Goal: Transaction & Acquisition: Book appointment/travel/reservation

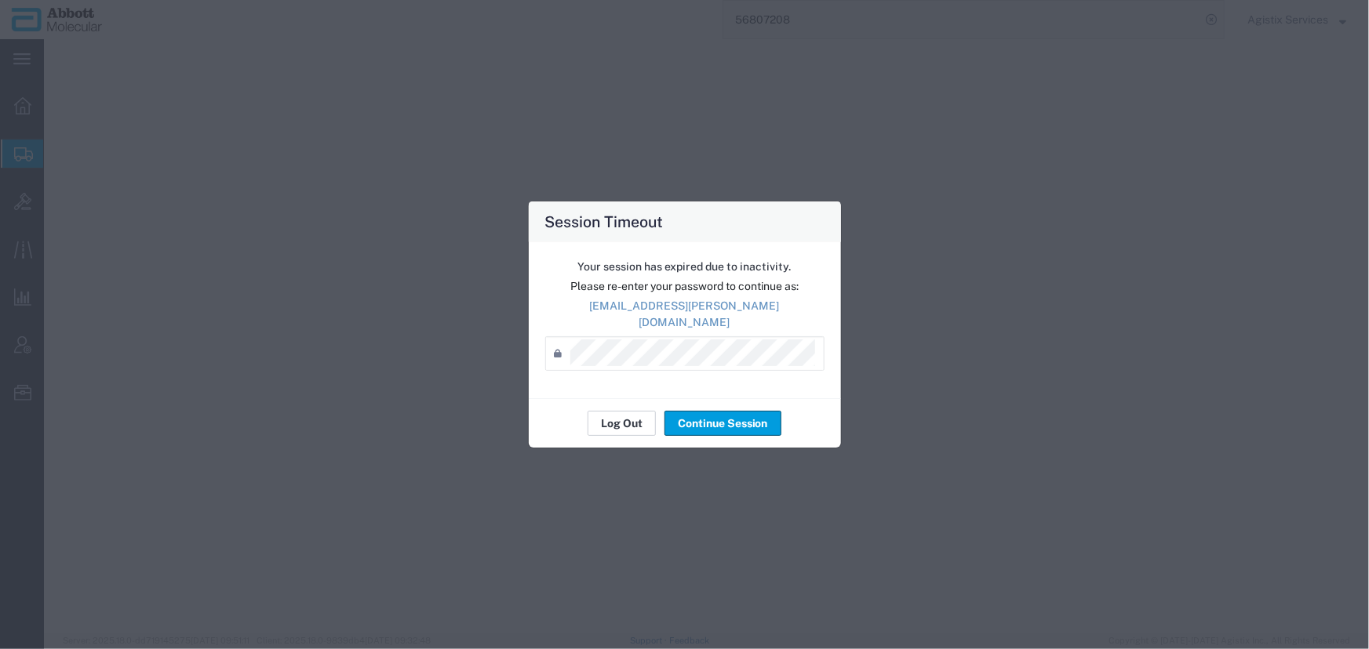
select select
select select "COSTCENTER"
select select "60371"
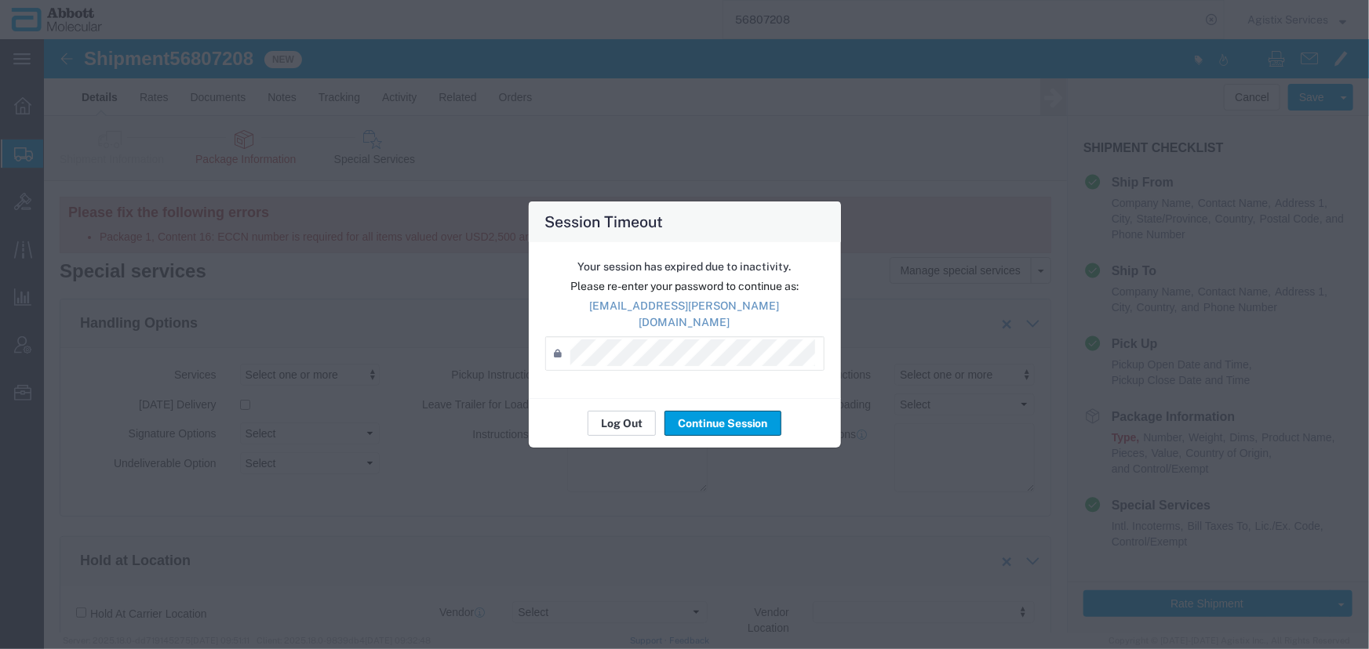
scroll to position [1639, 0]
click at [627, 411] on button "Log Out" at bounding box center [621, 423] width 68 height 25
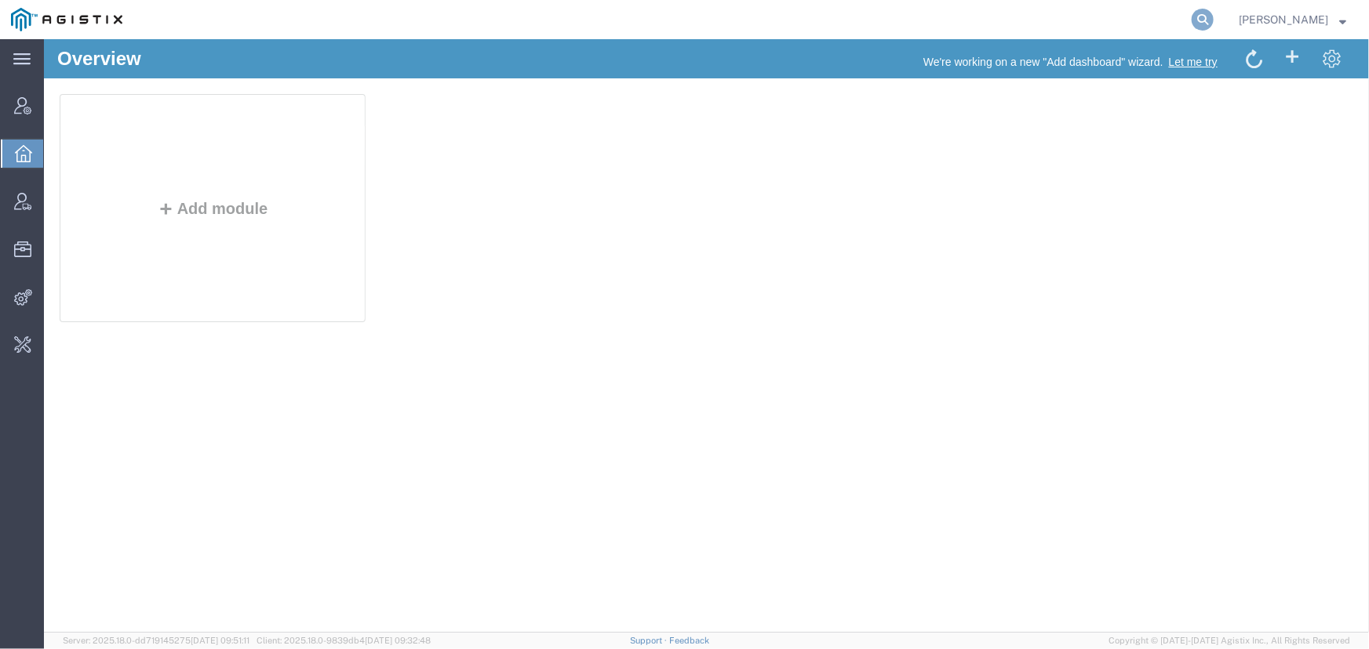
click at [1208, 19] on icon at bounding box center [1202, 20] width 22 height 22
paste input "S02341896"
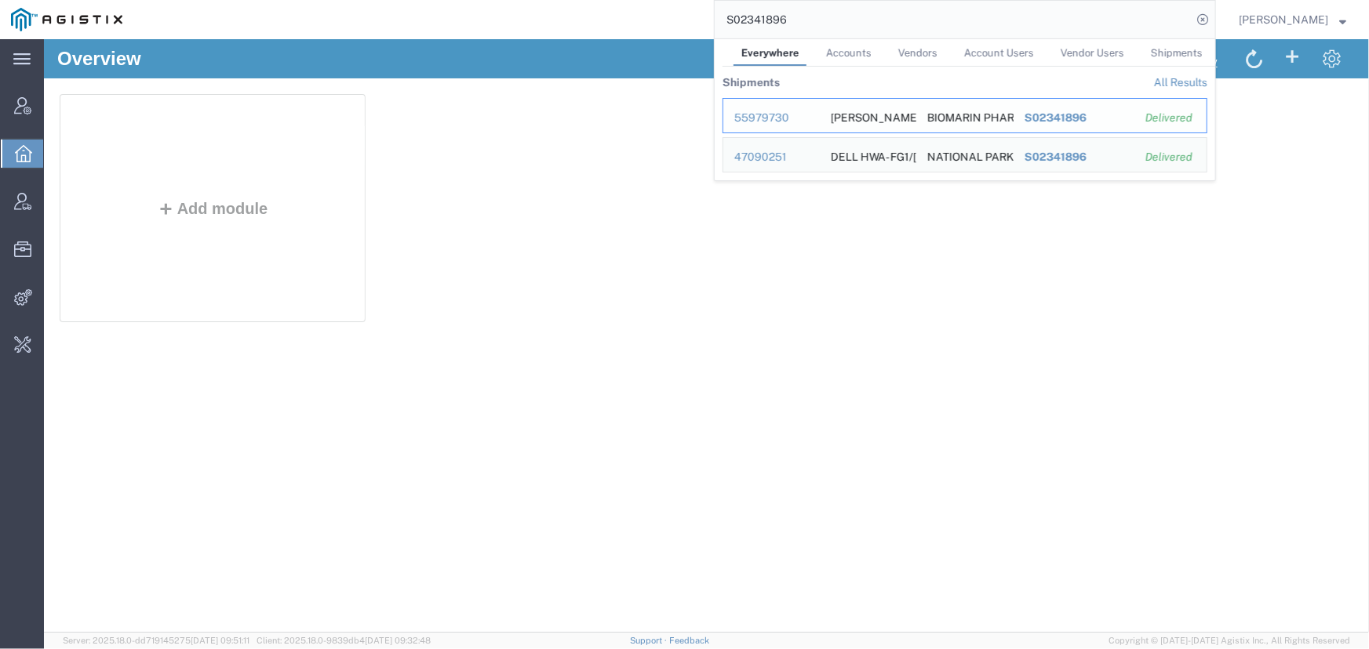
click at [752, 118] on div "55979730" at bounding box center [771, 118] width 75 height 16
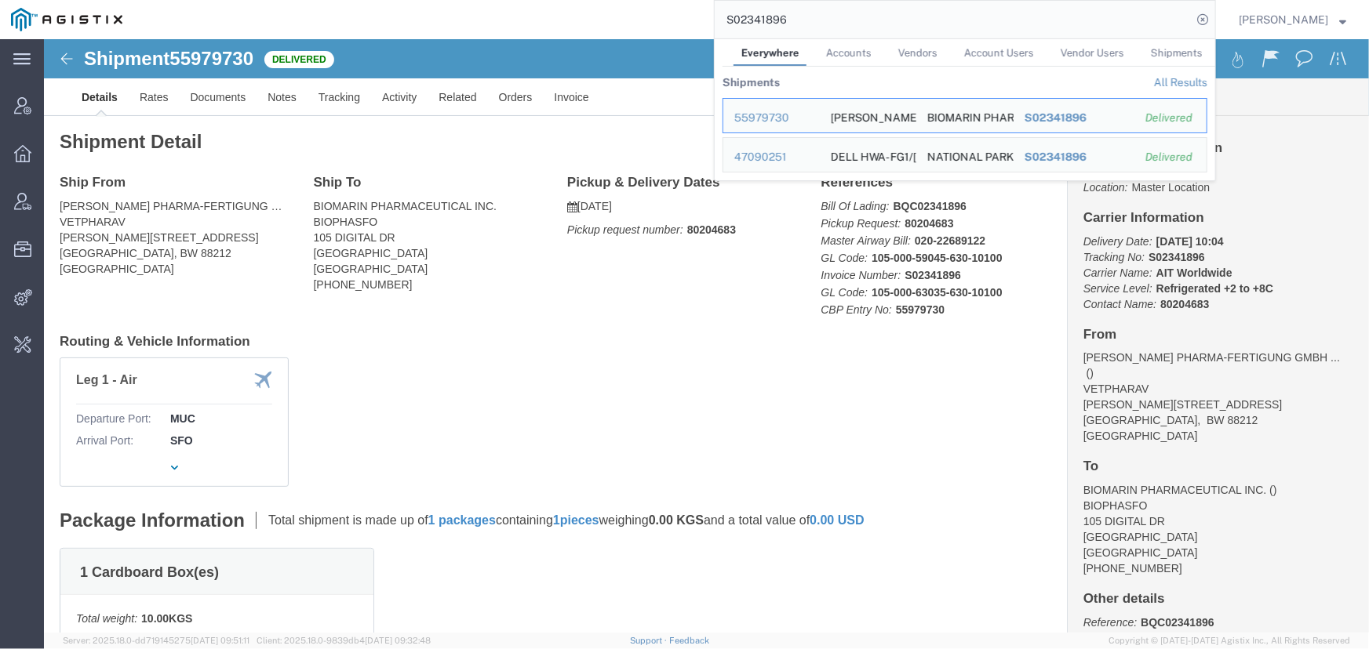
drag, startPoint x: 857, startPoint y: 23, endPoint x: 516, endPoint y: 26, distance: 341.2
click at [516, 26] on div "S02341896 Everywhere Accounts Vendors Account Users Vendor Users Shipments Ship…" at bounding box center [674, 19] width 1082 height 39
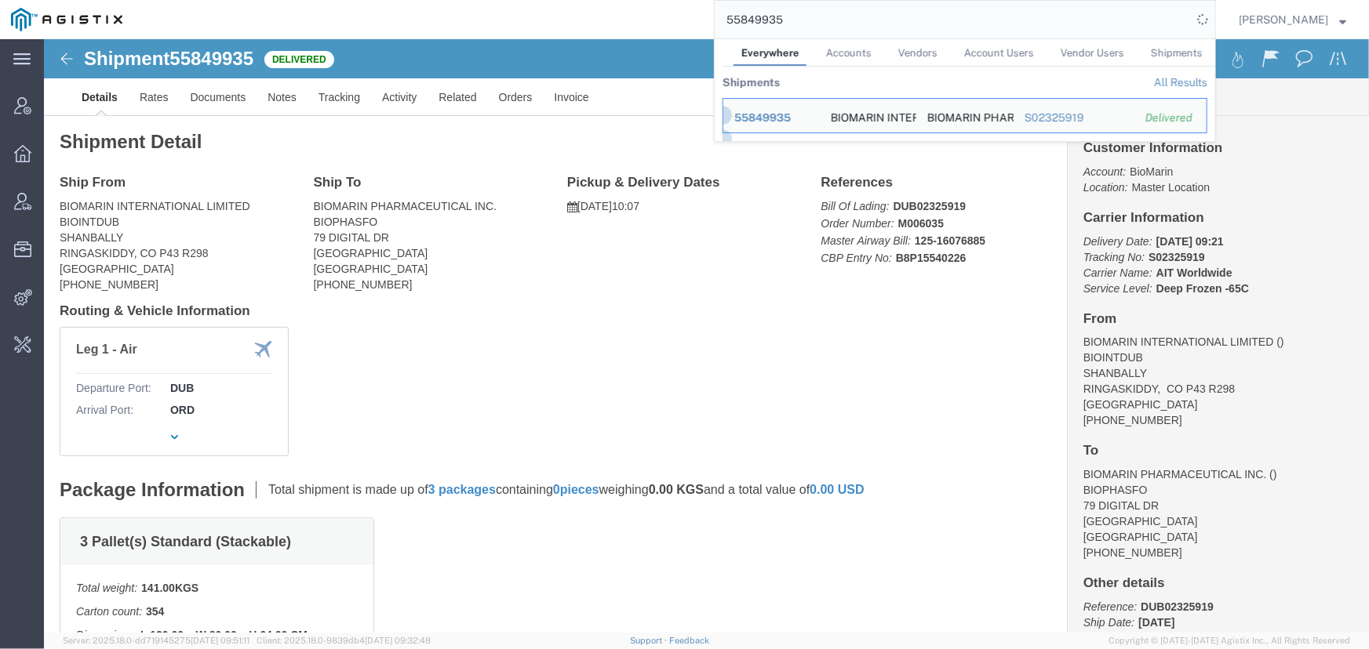
click at [808, 14] on input "55849935" at bounding box center [952, 20] width 477 height 38
click at [652, 13] on div "55849935 Everywhere Accounts Vendors Account Users Vendor Users Shipments Shipm…" at bounding box center [674, 19] width 1082 height 39
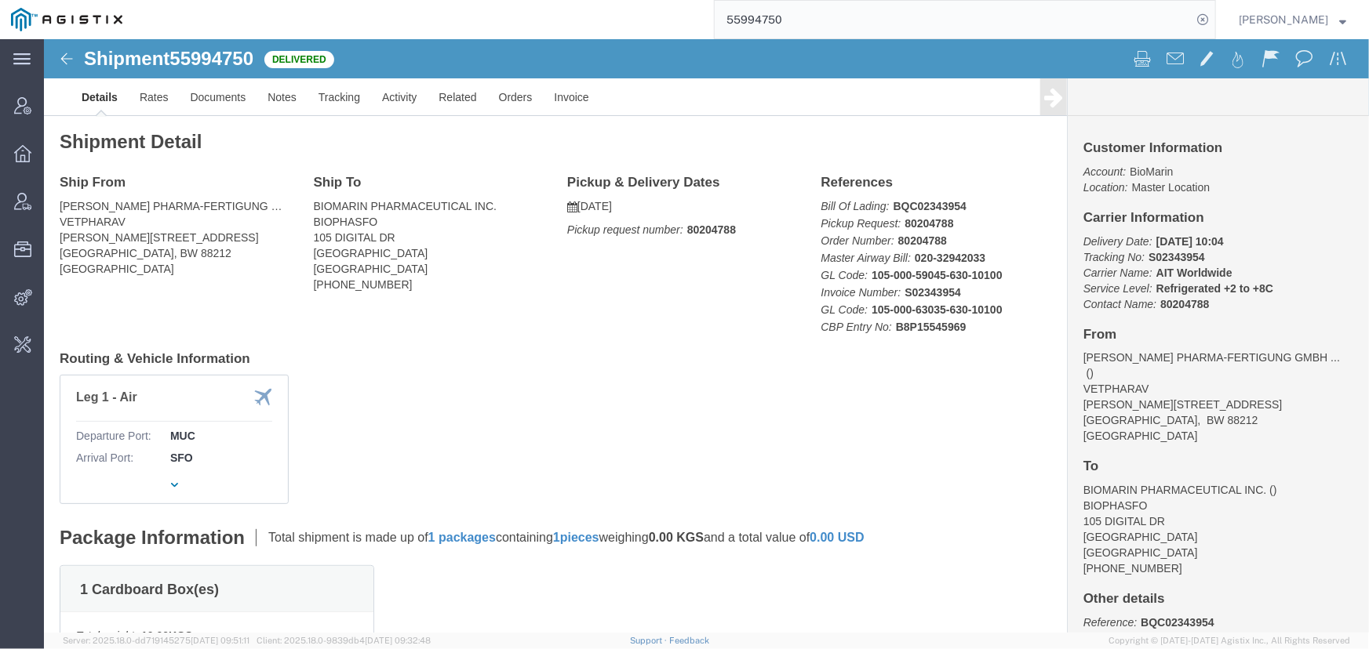
drag, startPoint x: 693, startPoint y: 20, endPoint x: 623, endPoint y: 20, distance: 70.6
click at [623, 20] on div "55994750" at bounding box center [674, 19] width 1082 height 39
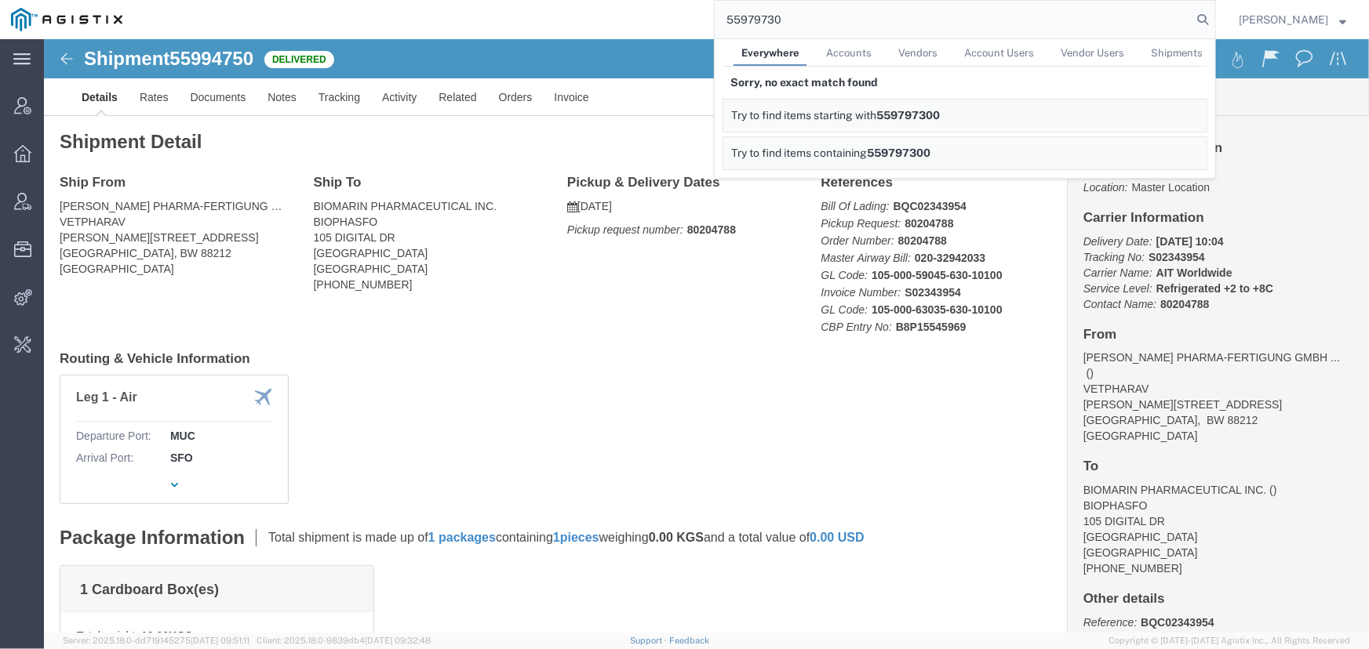
type input "55979730"
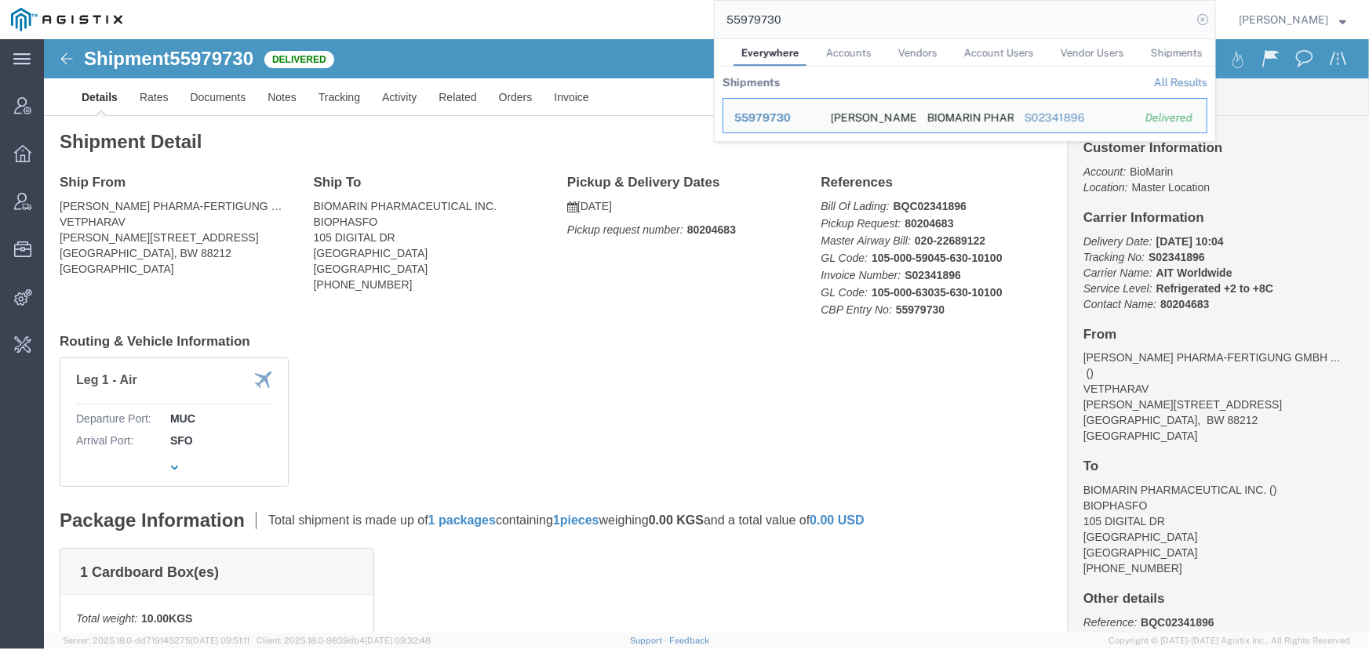
click at [1212, 20] on icon at bounding box center [1202, 20] width 22 height 22
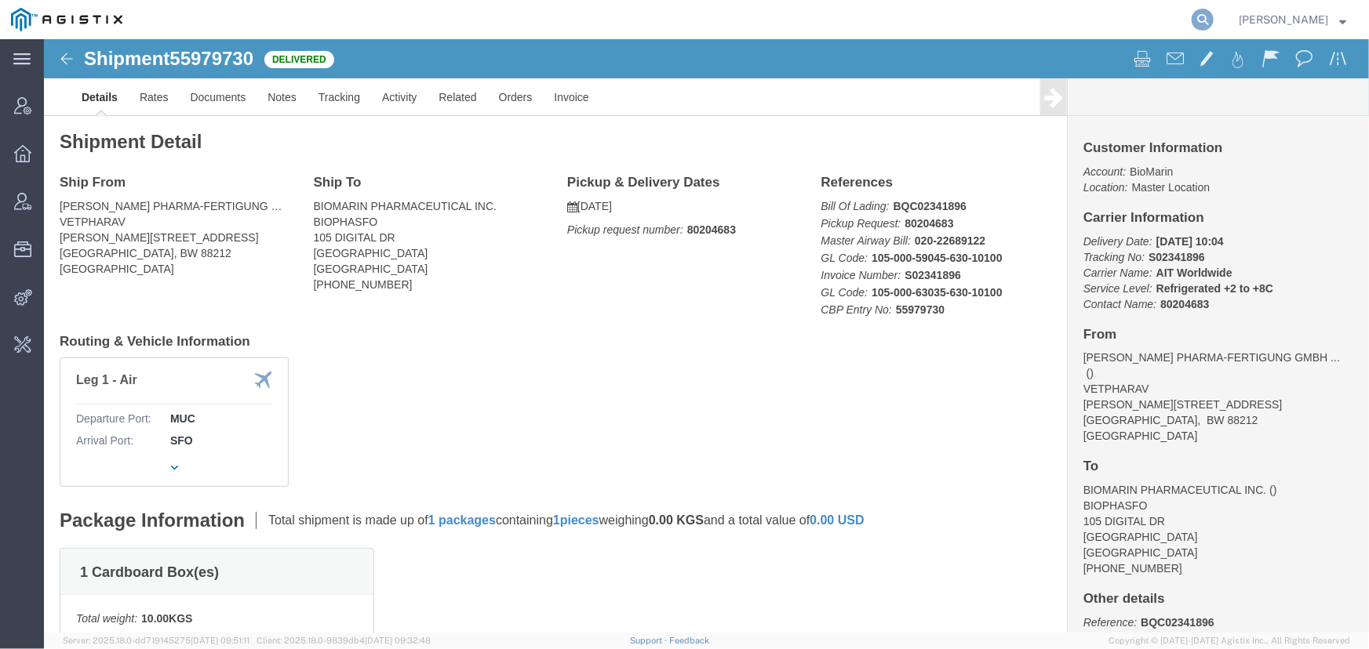
click at [1201, 19] on icon at bounding box center [1202, 20] width 22 height 22
type input "offline@pgw.com"
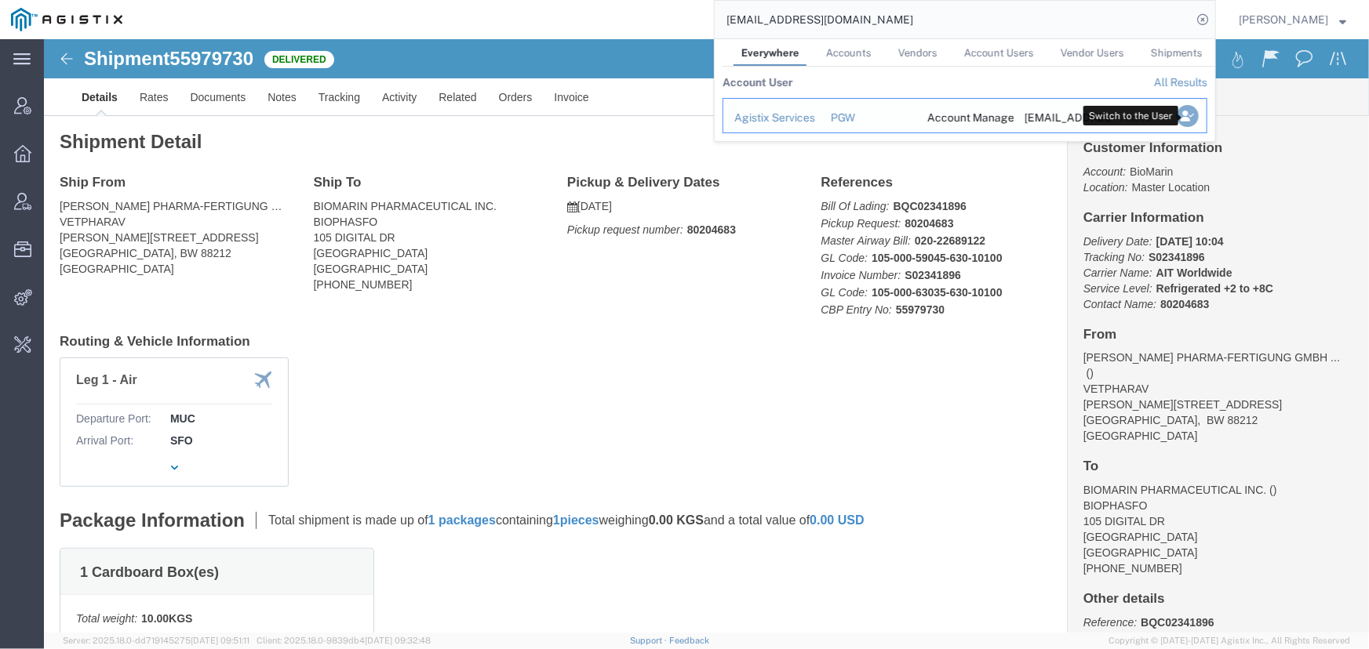
click at [1185, 114] on icon "Search Results" at bounding box center [1187, 116] width 22 height 22
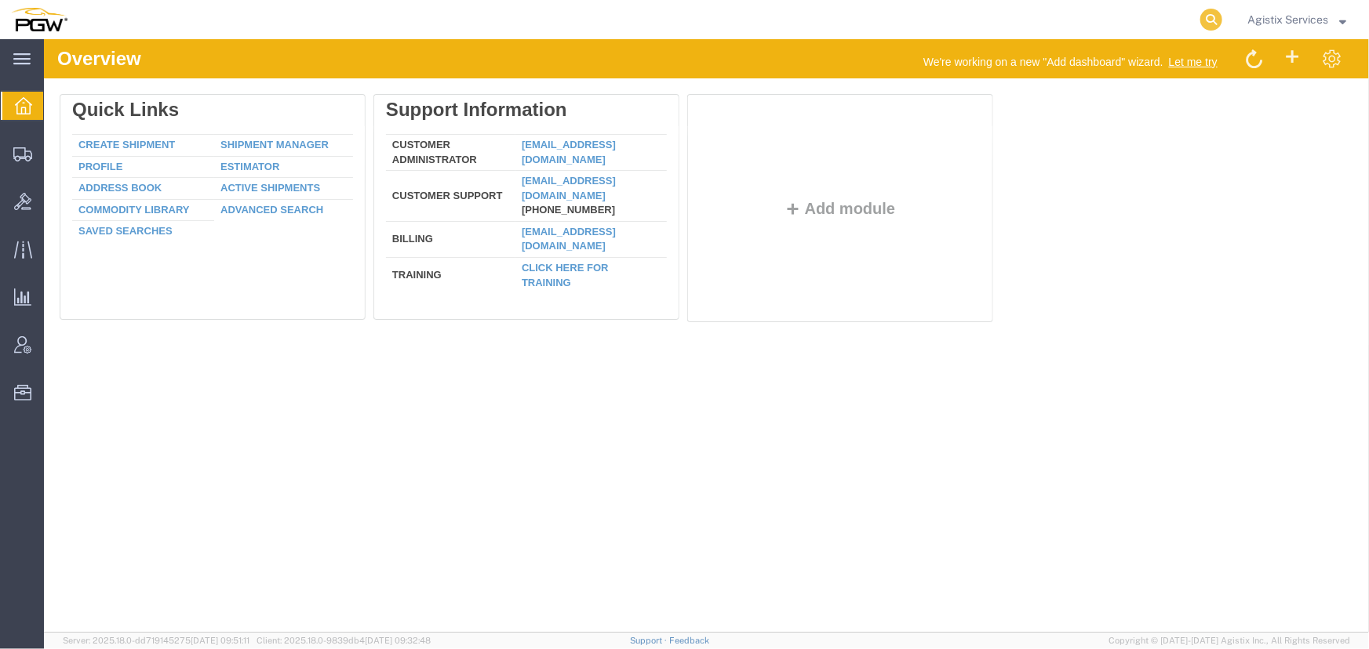
click at [1210, 19] on icon at bounding box center [1211, 20] width 22 height 22
type input "56810112"
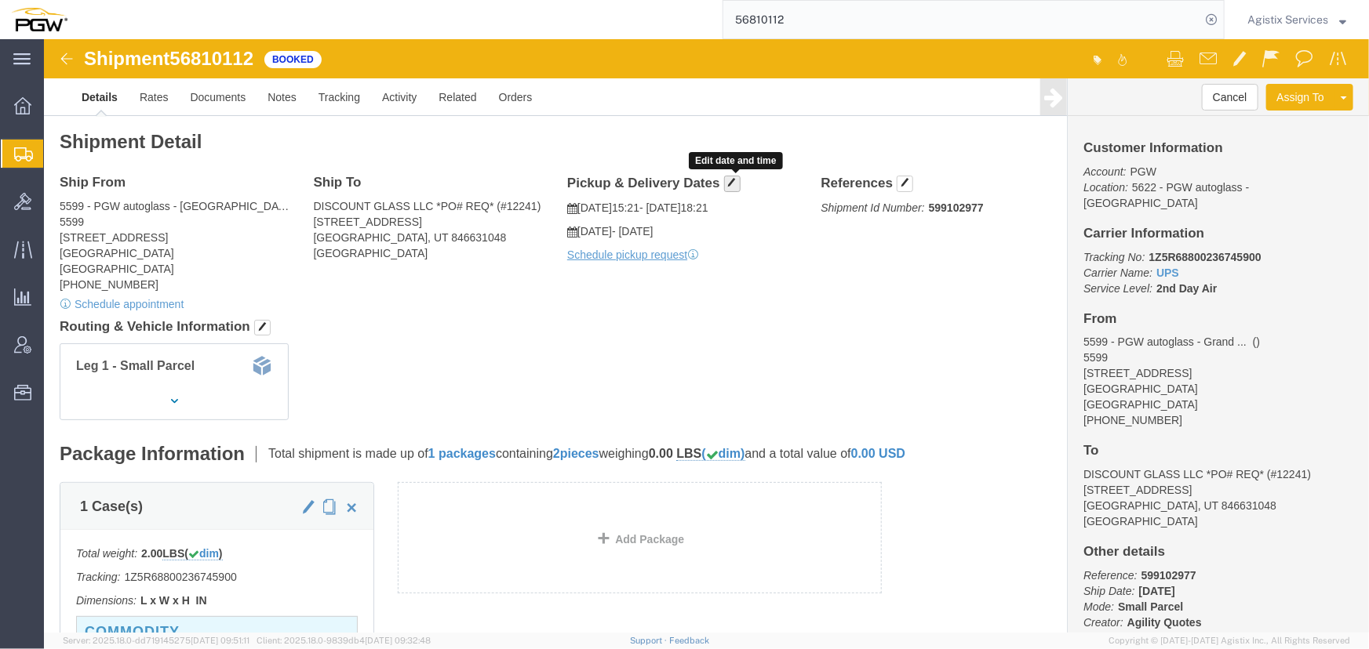
click span "button"
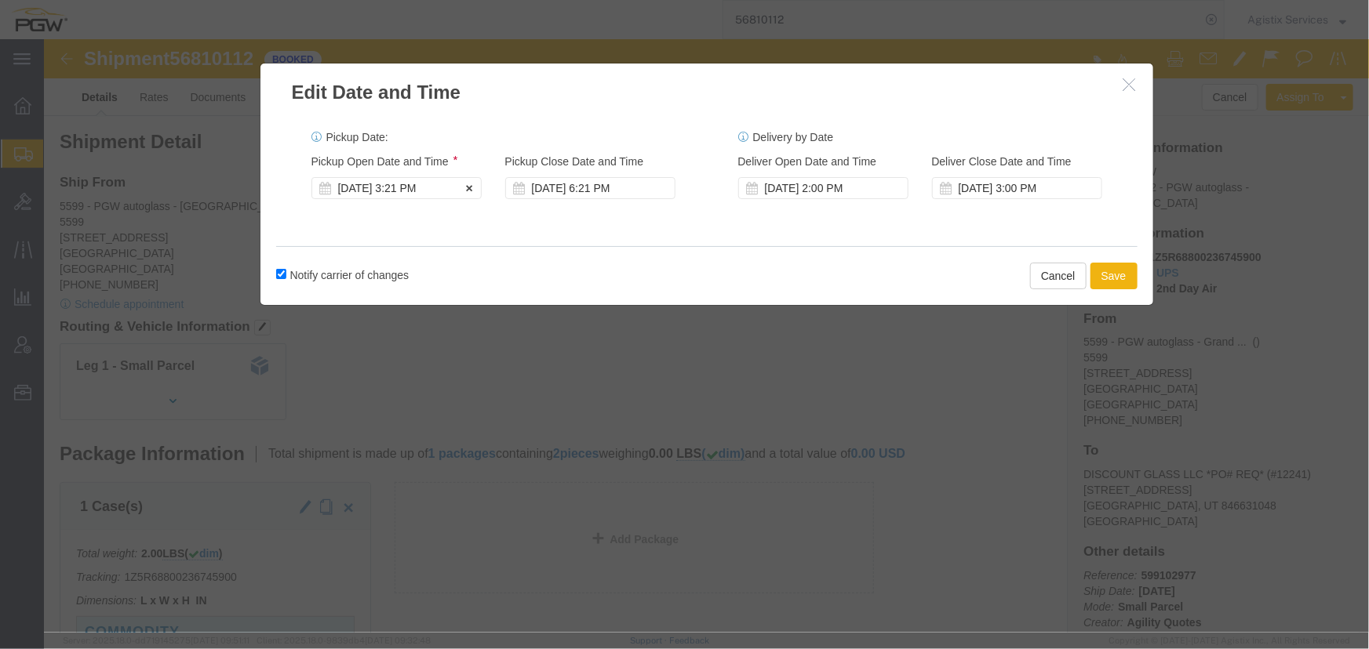
click div "[DATE] 3:21 PM"
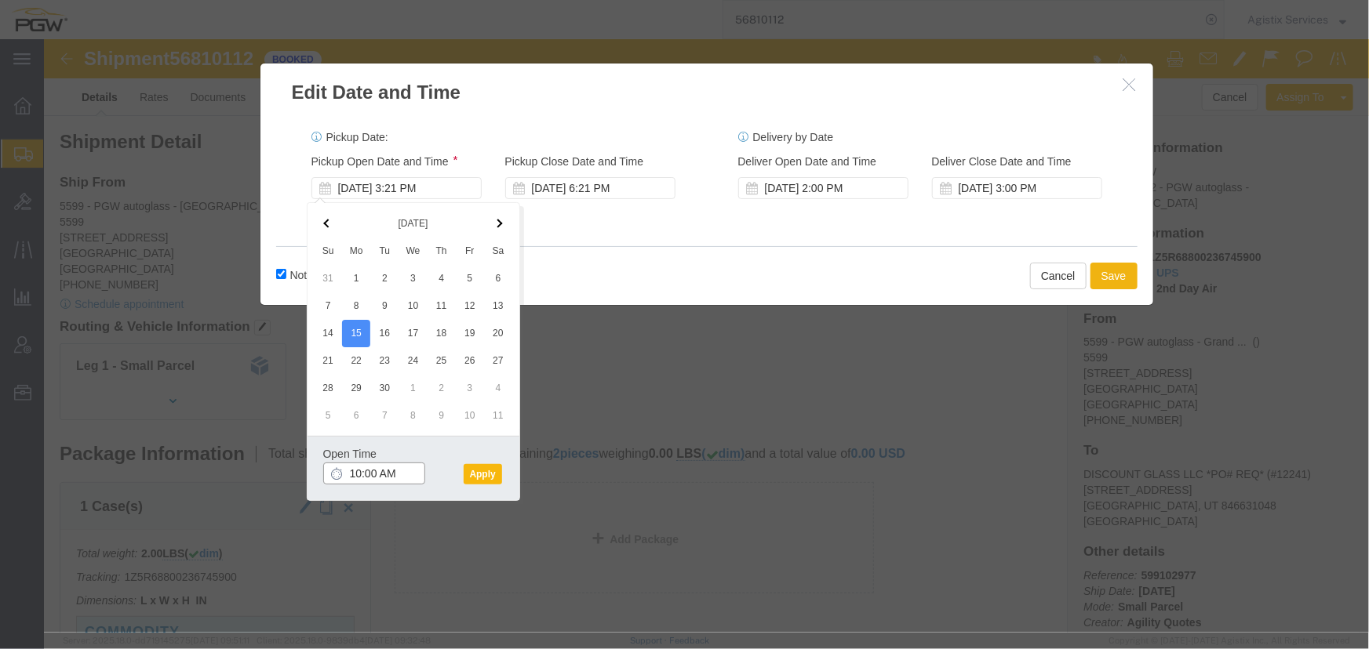
type input "10:00 AM"
click button "Apply"
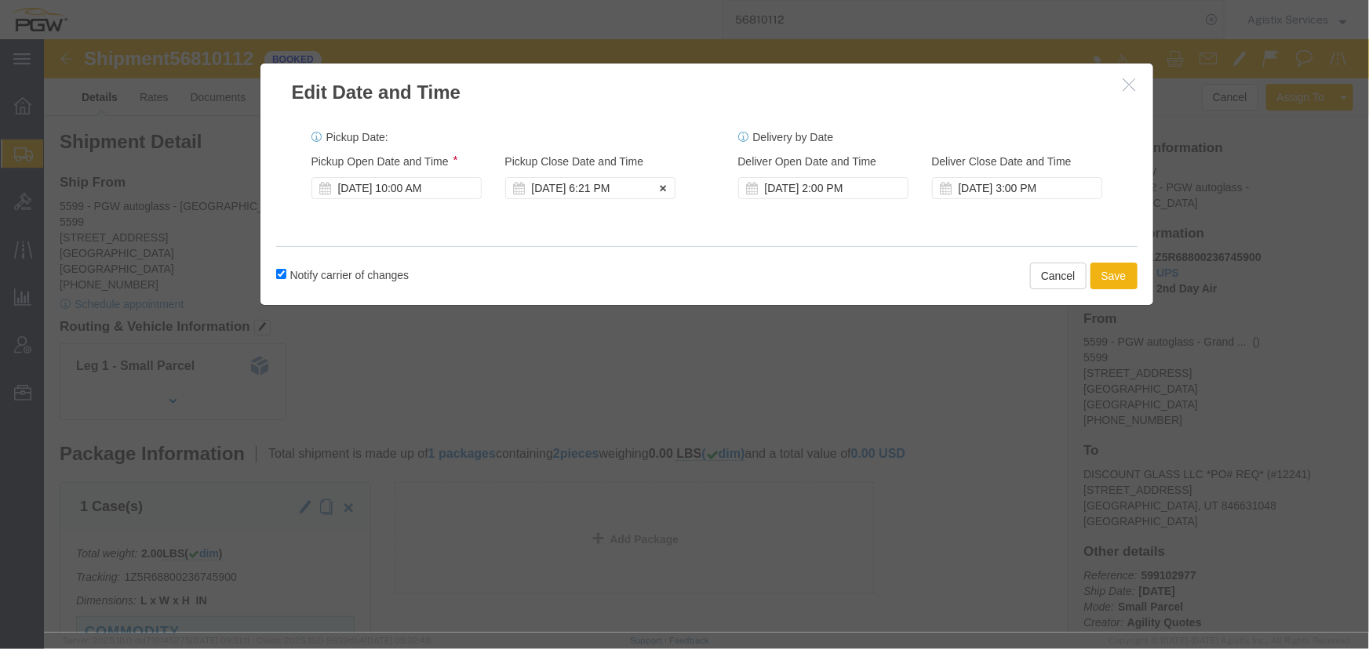
click div "[DATE] 6:21 PM"
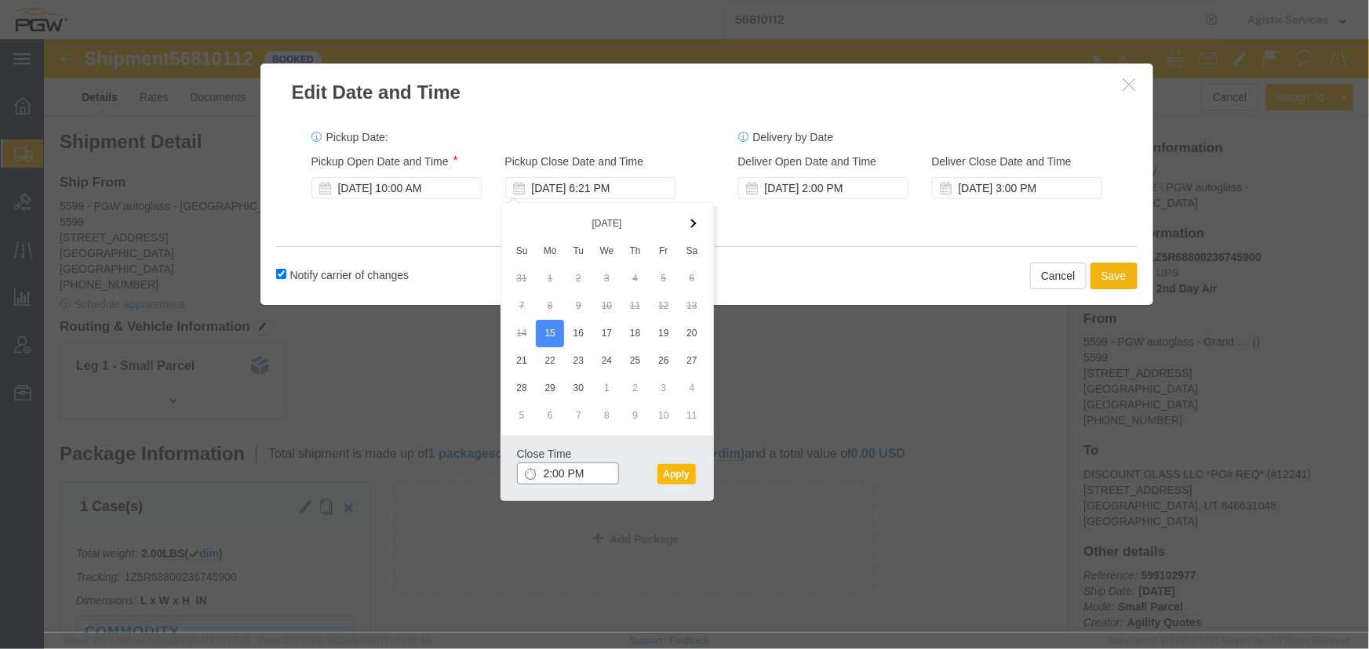
type input "2:00 PM"
click button "Apply"
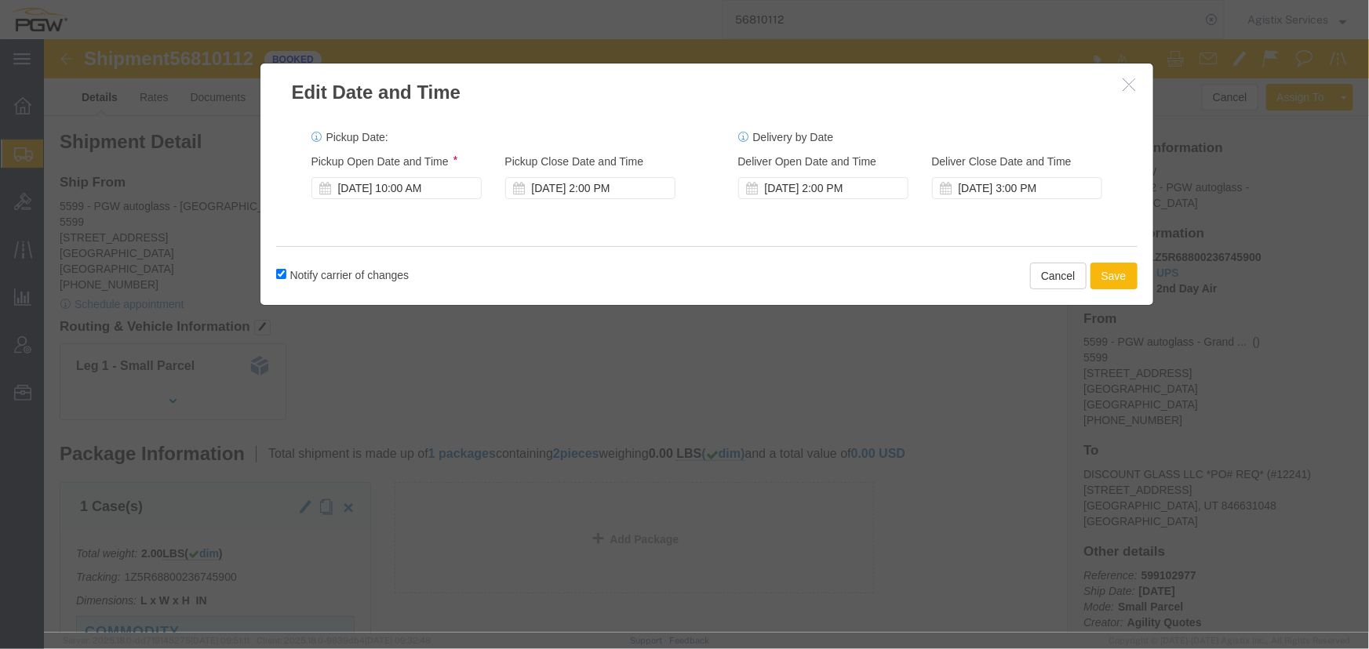
click button "Save"
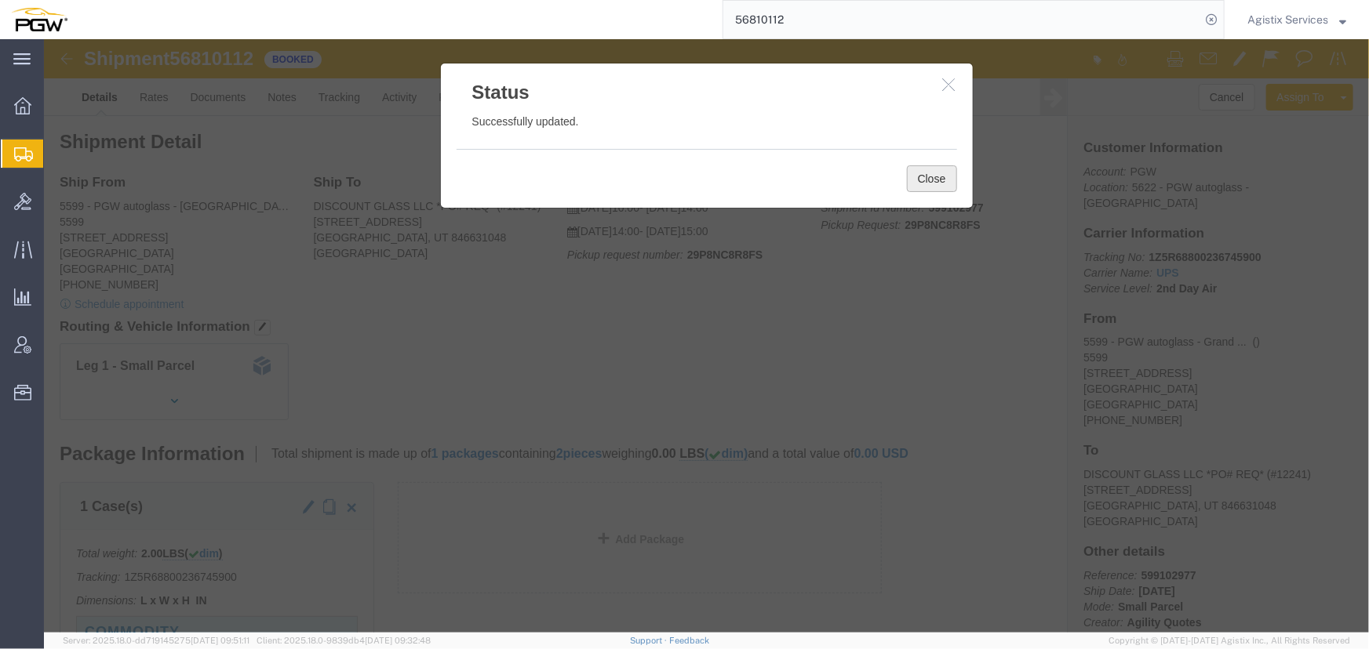
click button "Close"
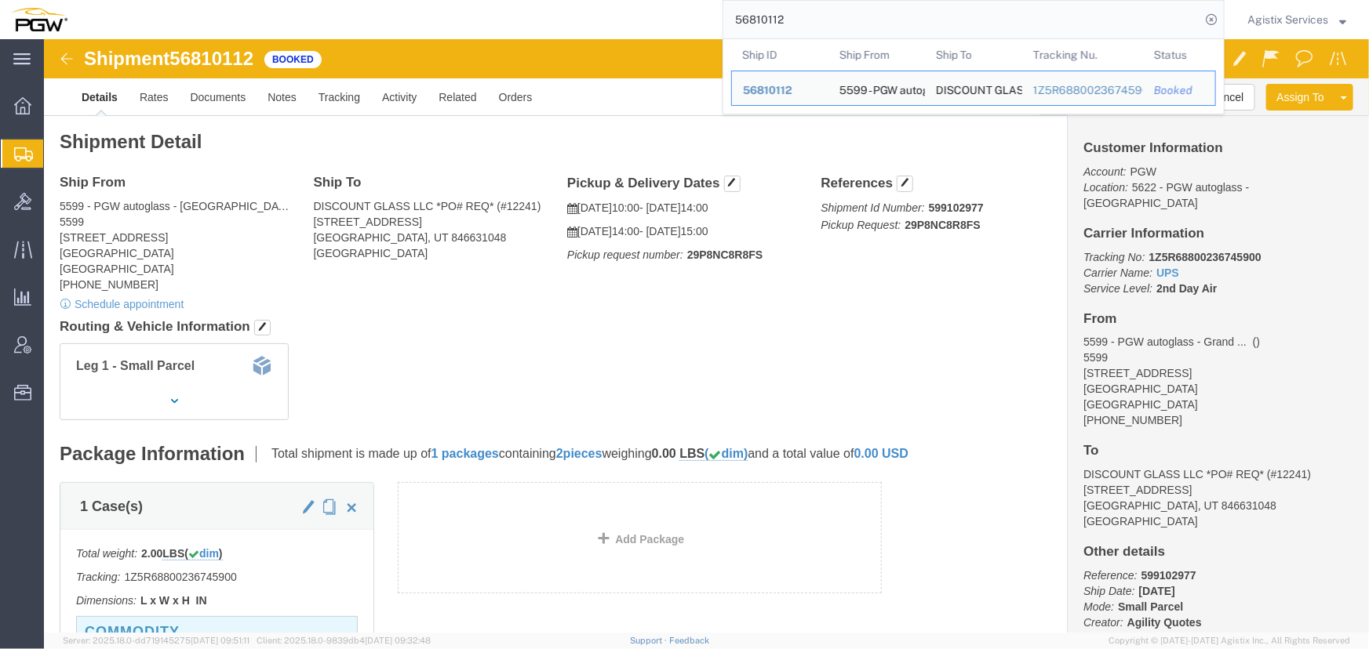
drag, startPoint x: 836, startPoint y: 23, endPoint x: 518, endPoint y: 24, distance: 318.4
click at [518, 24] on div "56810112 Ship ID Ship From Ship To Tracking Nu. Status Ship ID 56810112 Ship Fr…" at bounding box center [651, 19] width 1146 height 39
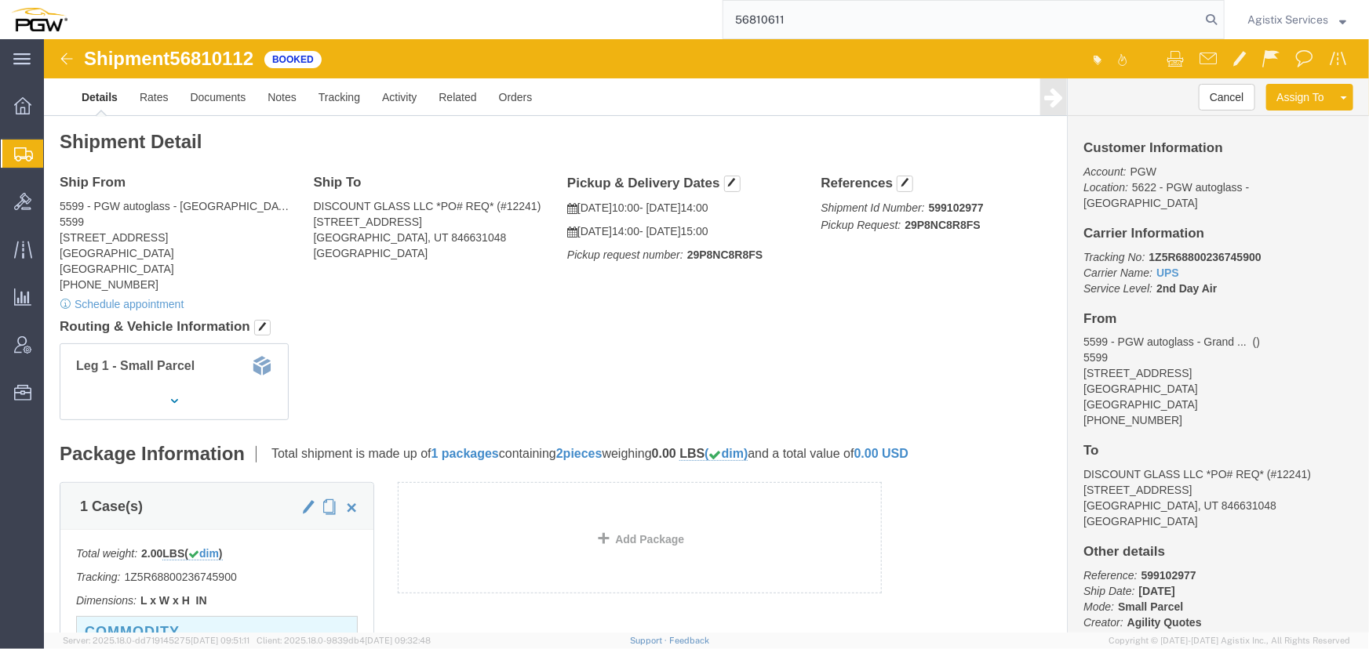
type input "56810611"
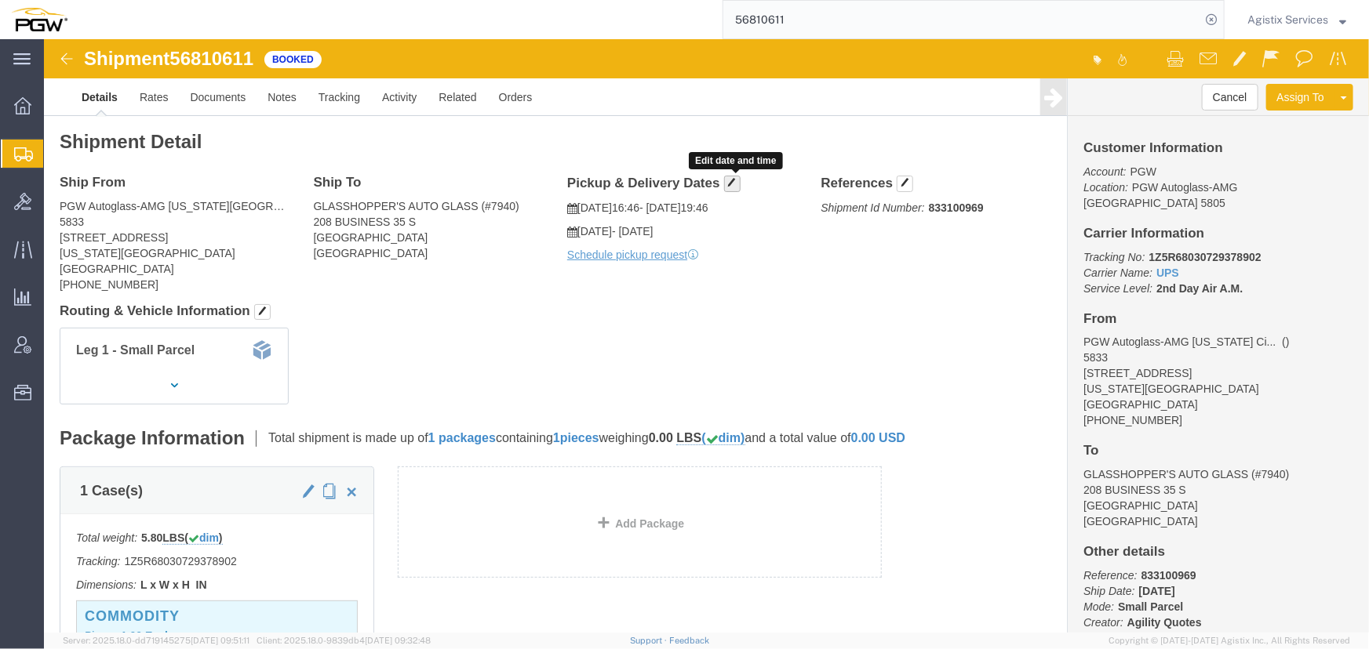
click span "button"
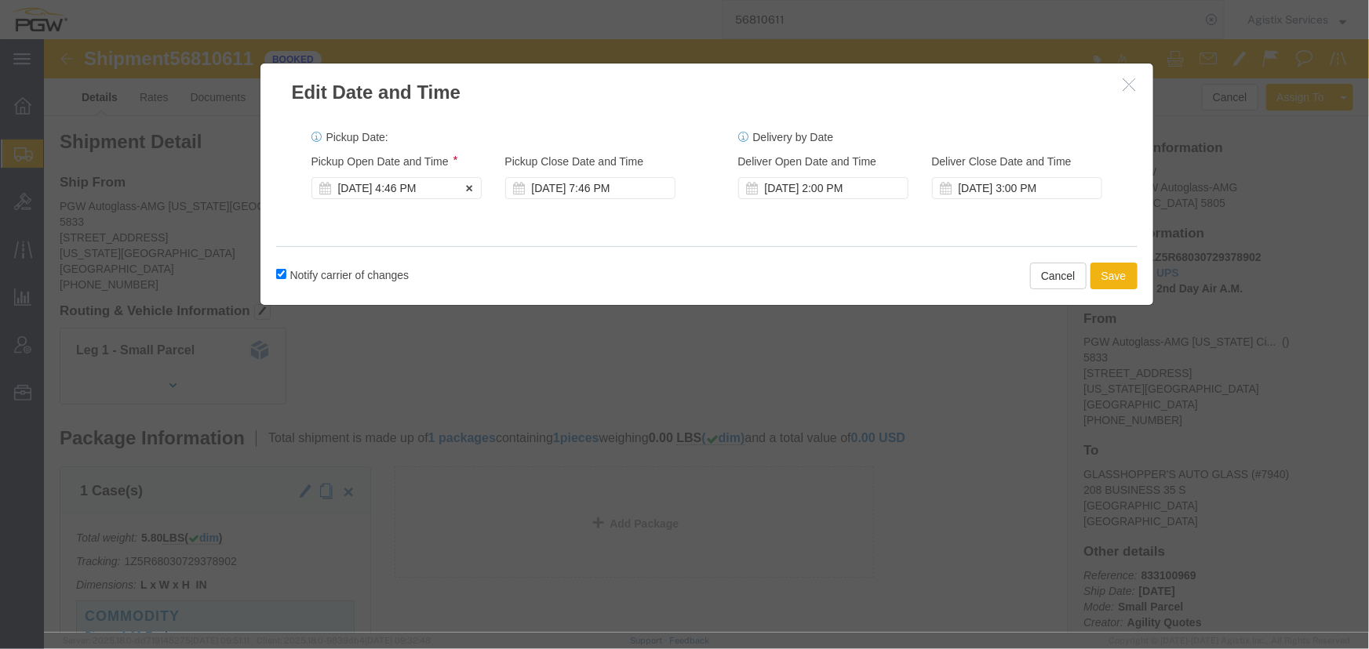
click div "[DATE] 4:46 PM"
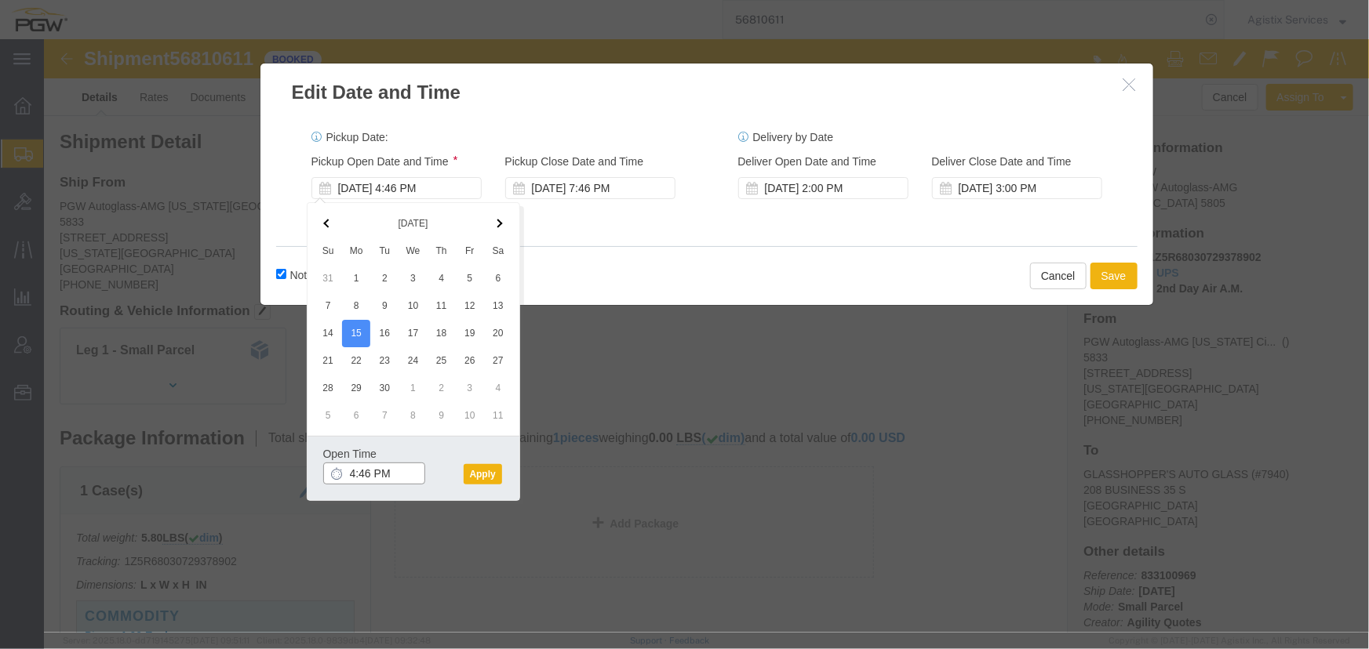
click input "4:46 PM"
type input "10:00 AM"
click button "Apply"
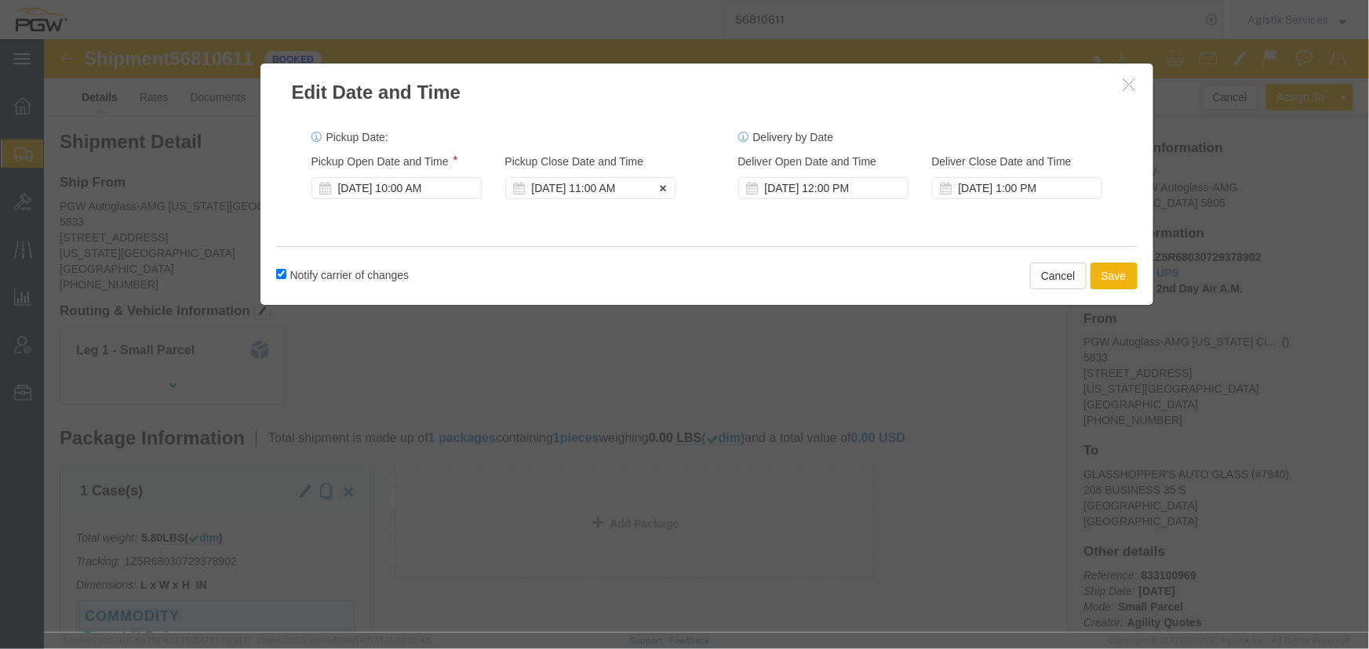
click div "[DATE] 11:00 AM"
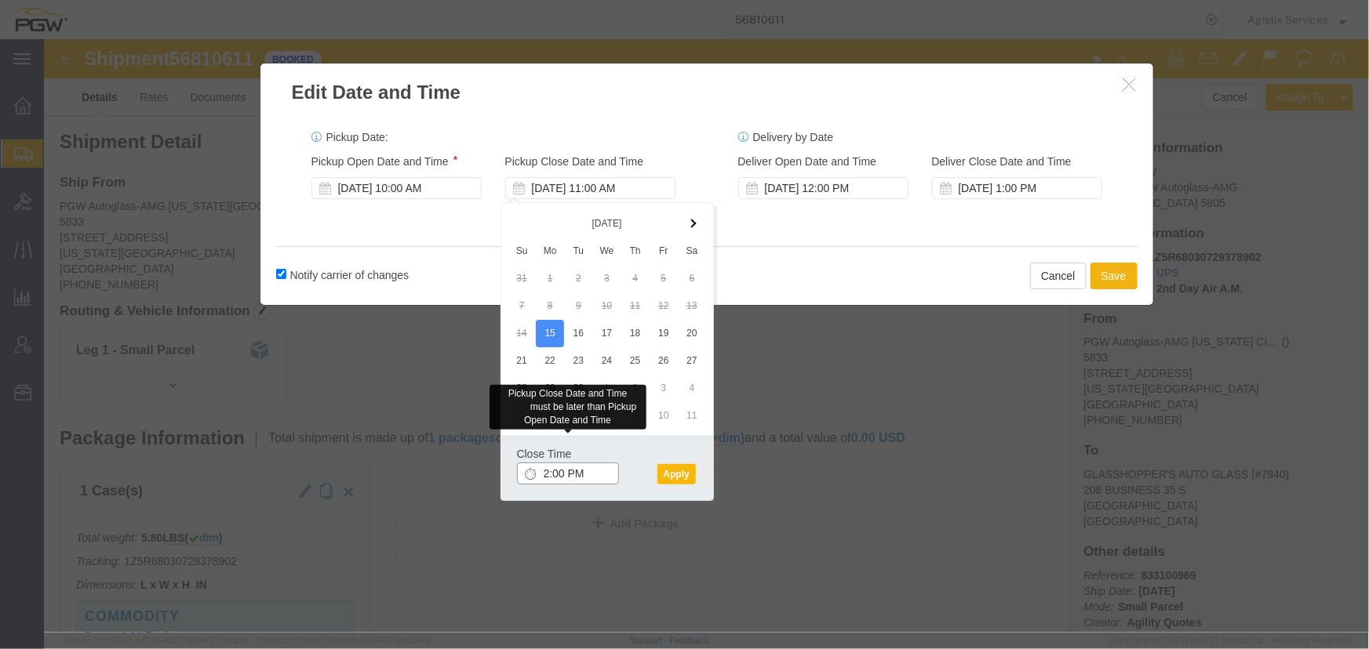
type input "2:00 PM"
click button "Apply"
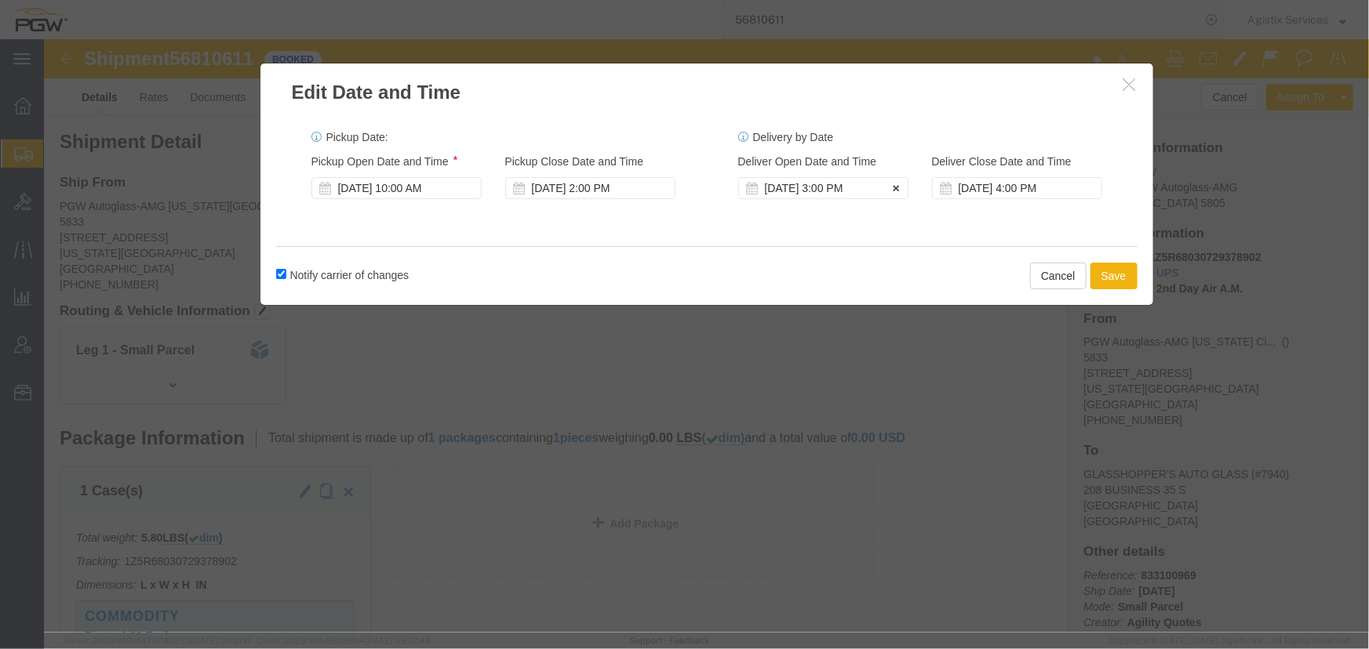
click div "[DATE] 3:00 PM"
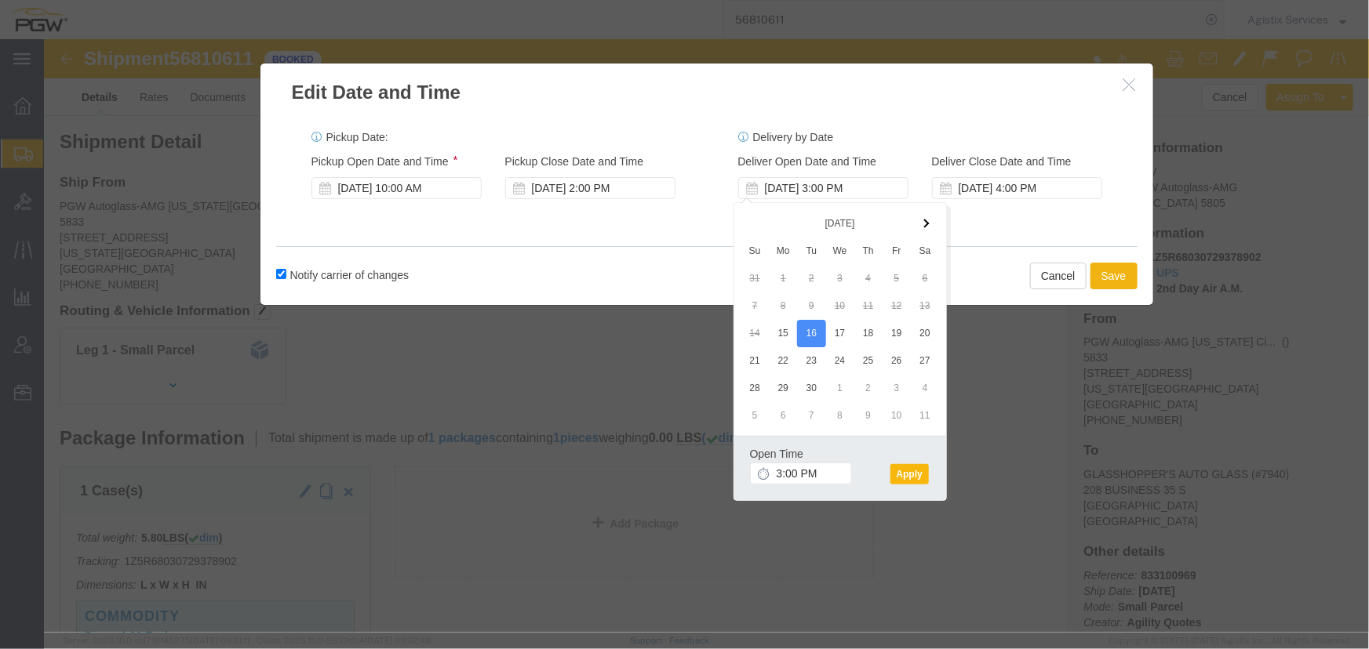
click button "Apply"
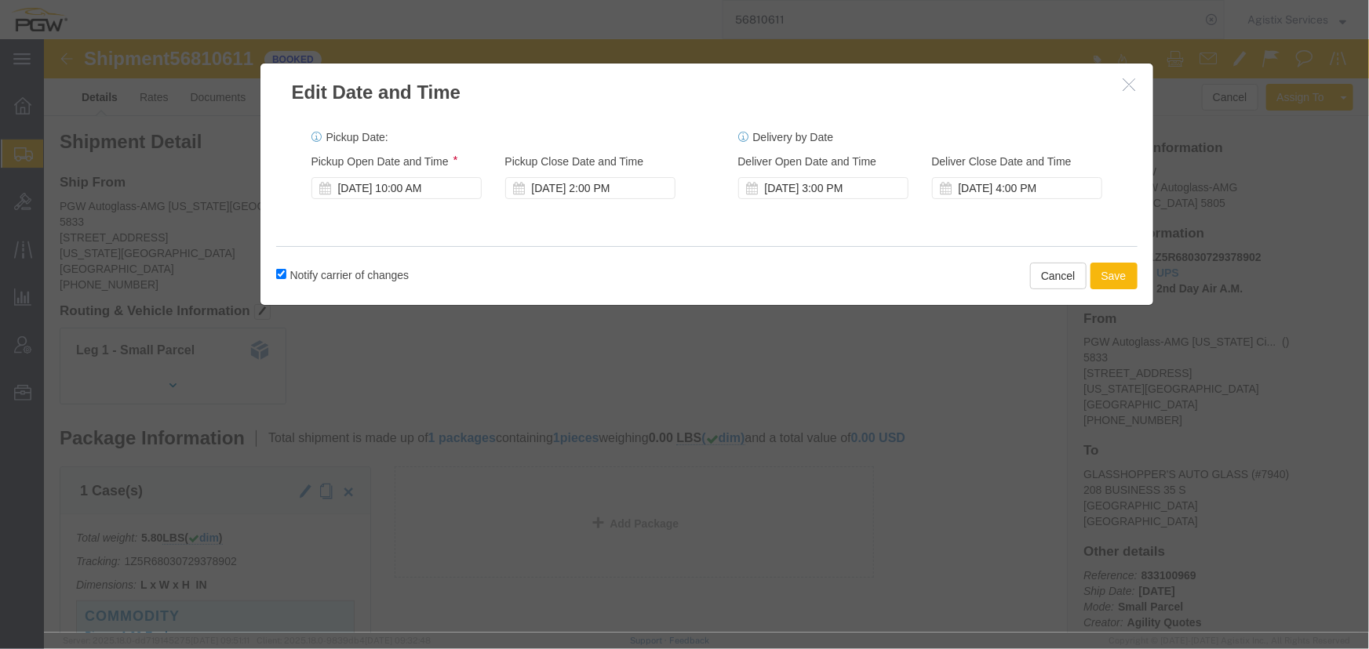
click button "Save"
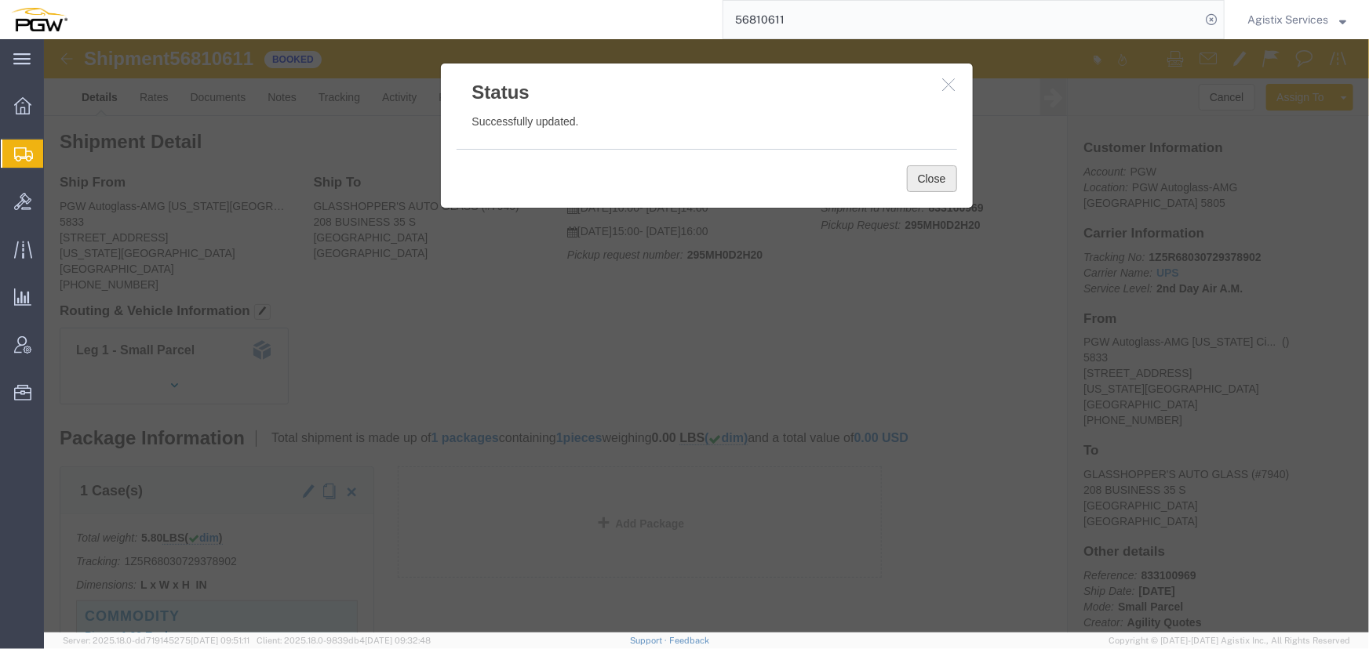
click button "Close"
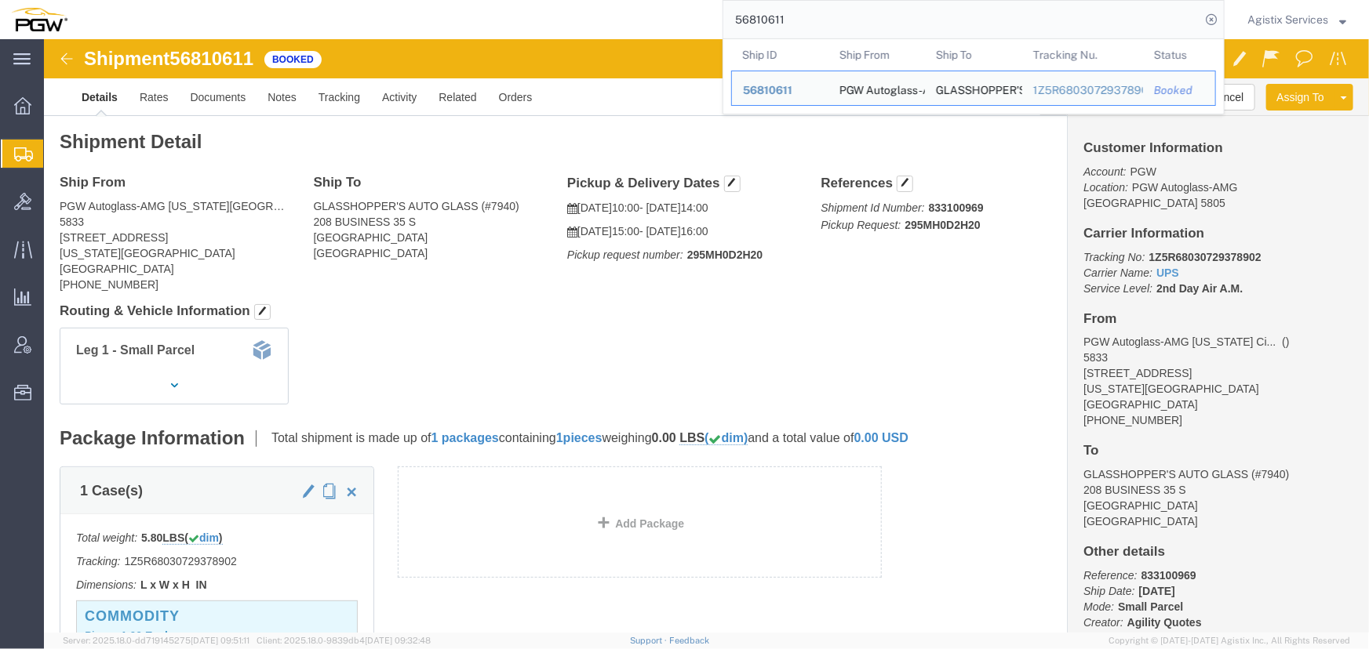
drag, startPoint x: 893, startPoint y: 23, endPoint x: 536, endPoint y: 26, distance: 356.8
click at [536, 26] on div "56810611 Ship ID Ship From Ship To Tracking Nu. Status Ship ID 56810611 Ship Fr…" at bounding box center [651, 19] width 1146 height 39
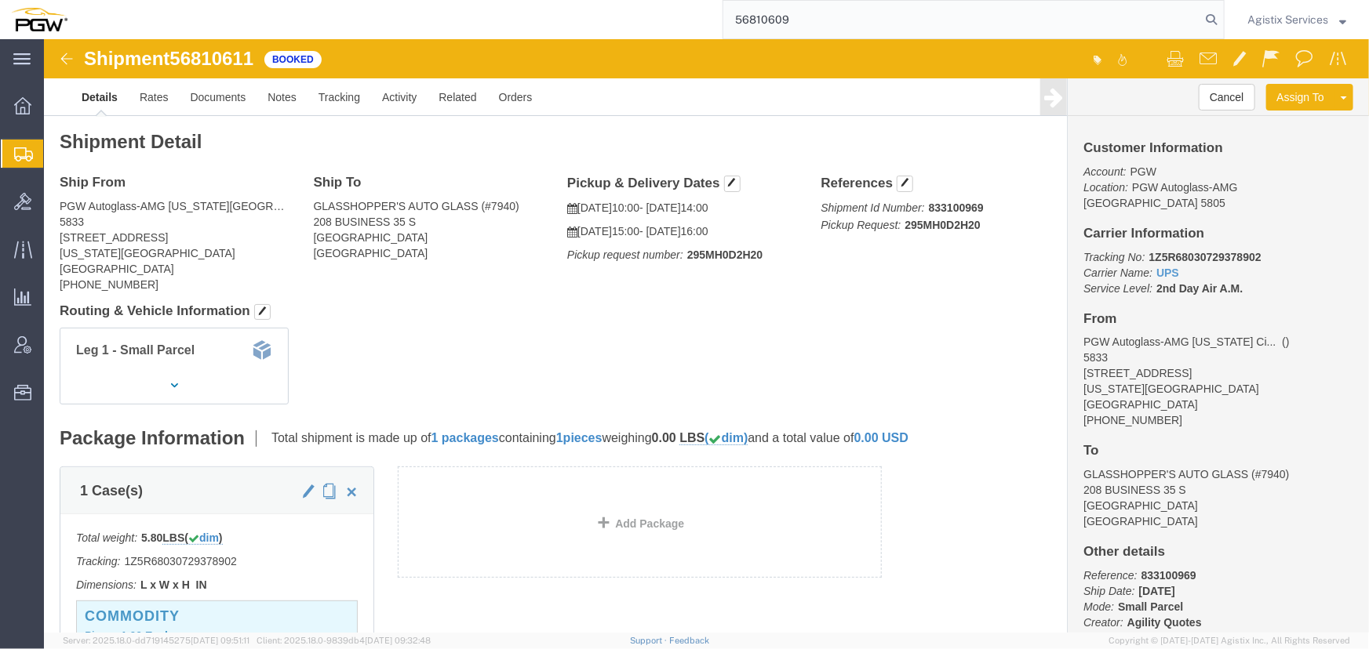
type input "56810609"
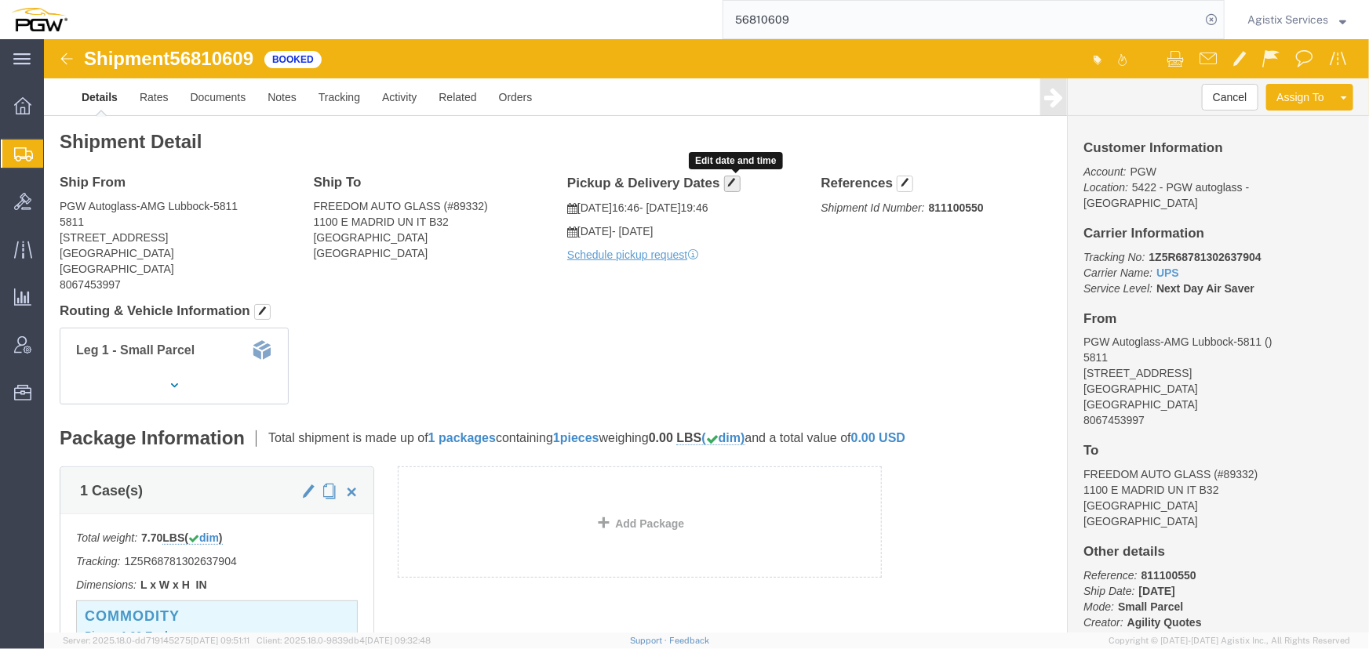
click span "button"
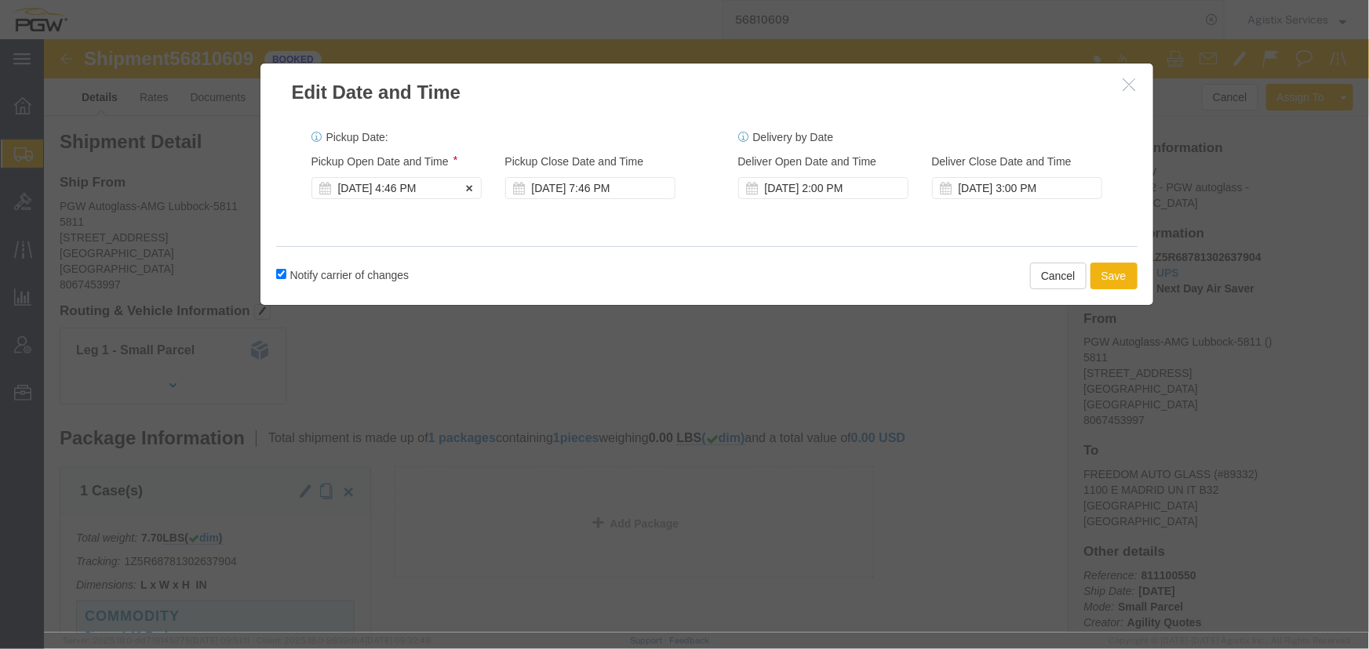
click div "[DATE] 4:46 PM"
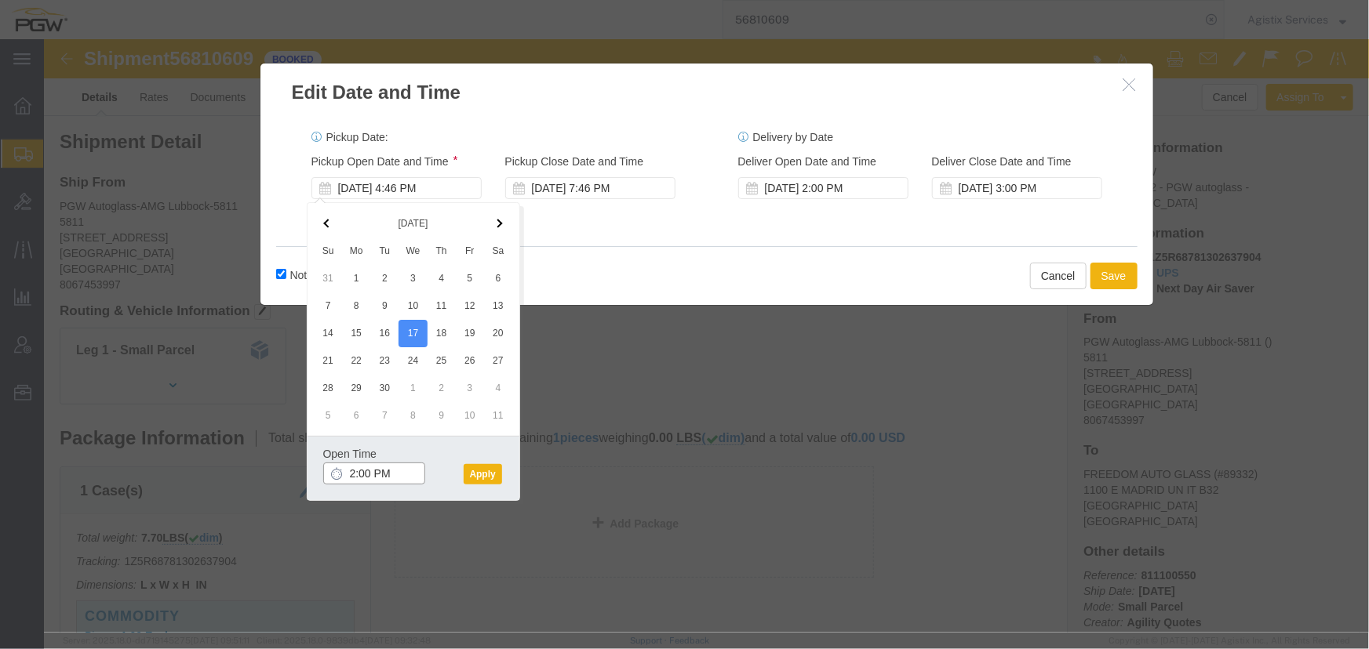
click input "2:00 PM"
type input "10:00 AM"
click button "Apply"
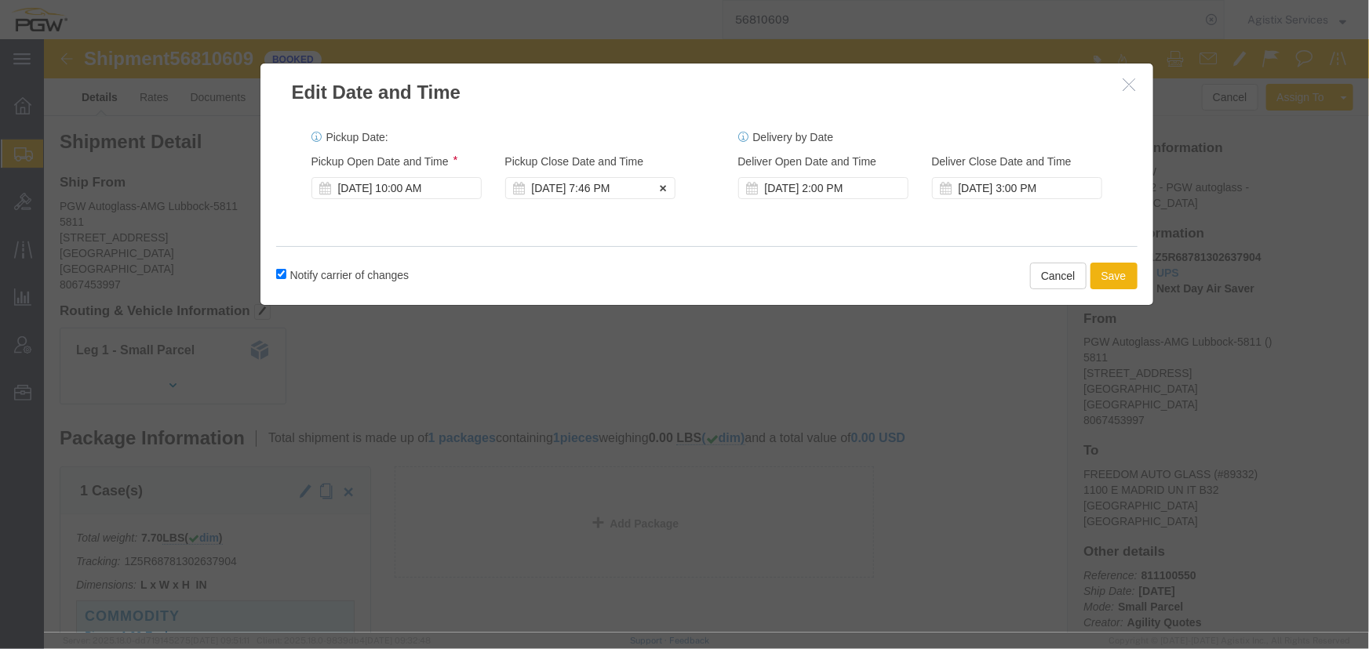
click div "[DATE] 7:46 PM"
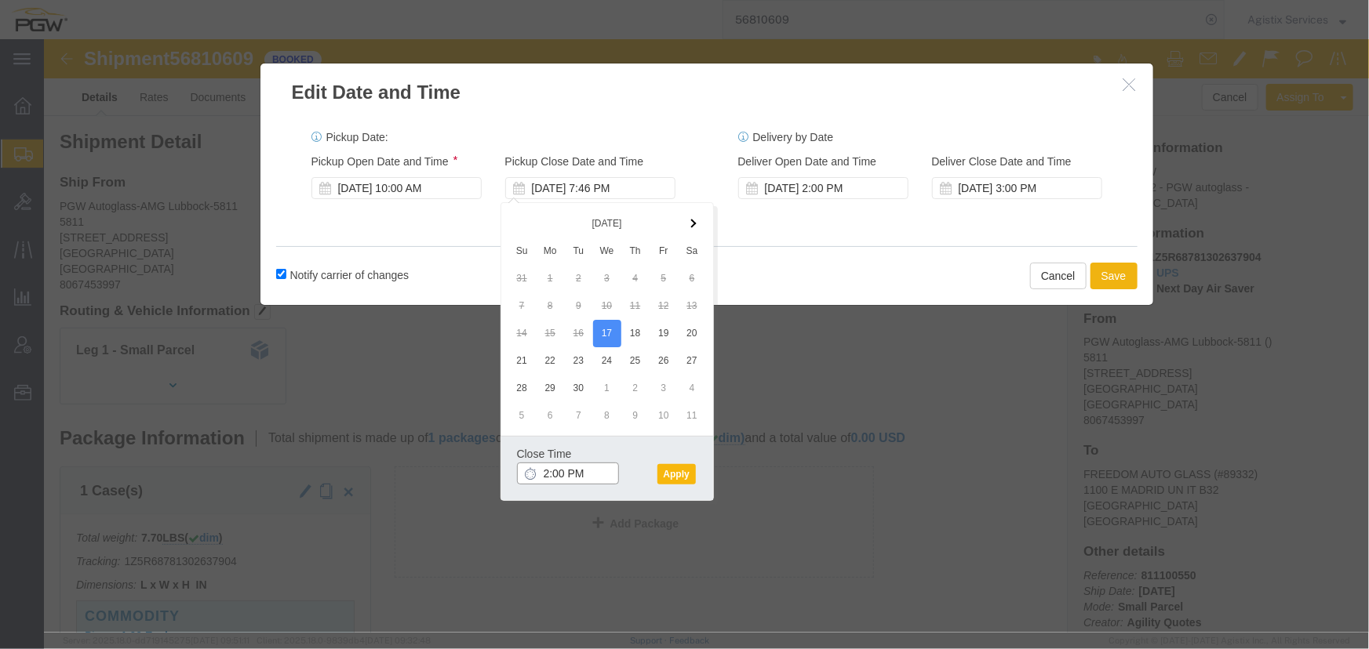
type input "2:00 PM"
click button "Apply"
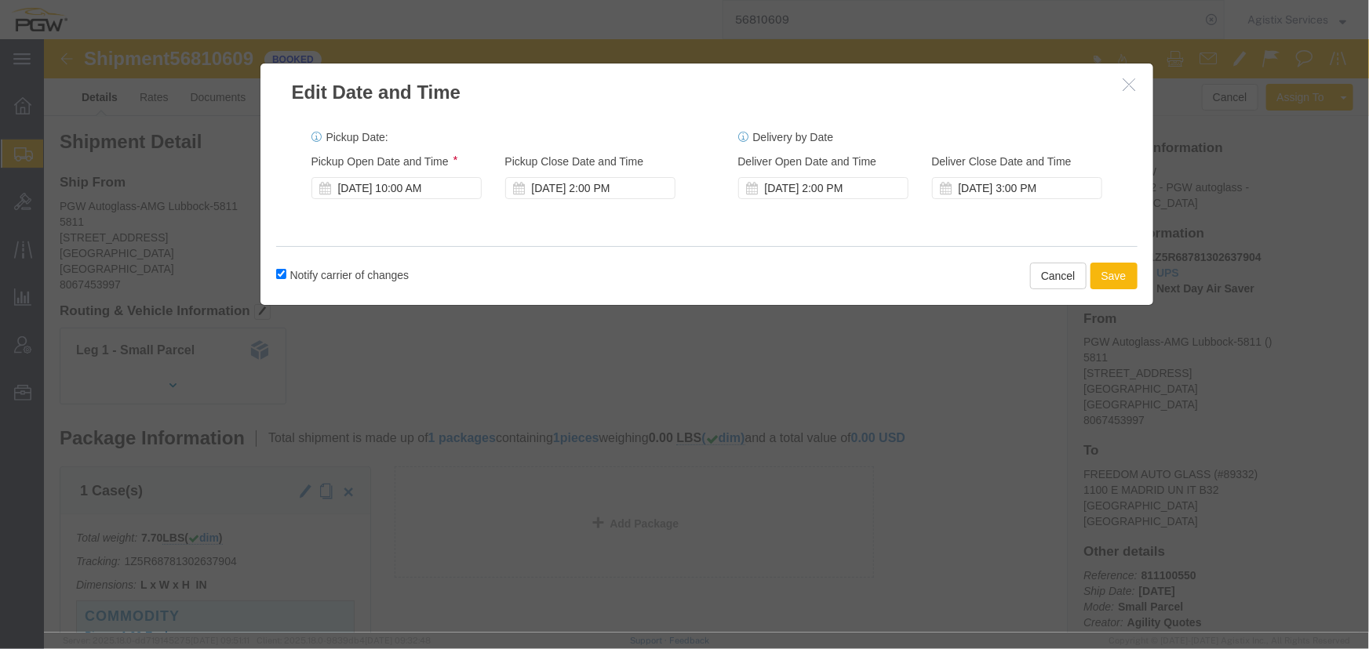
click button "Save"
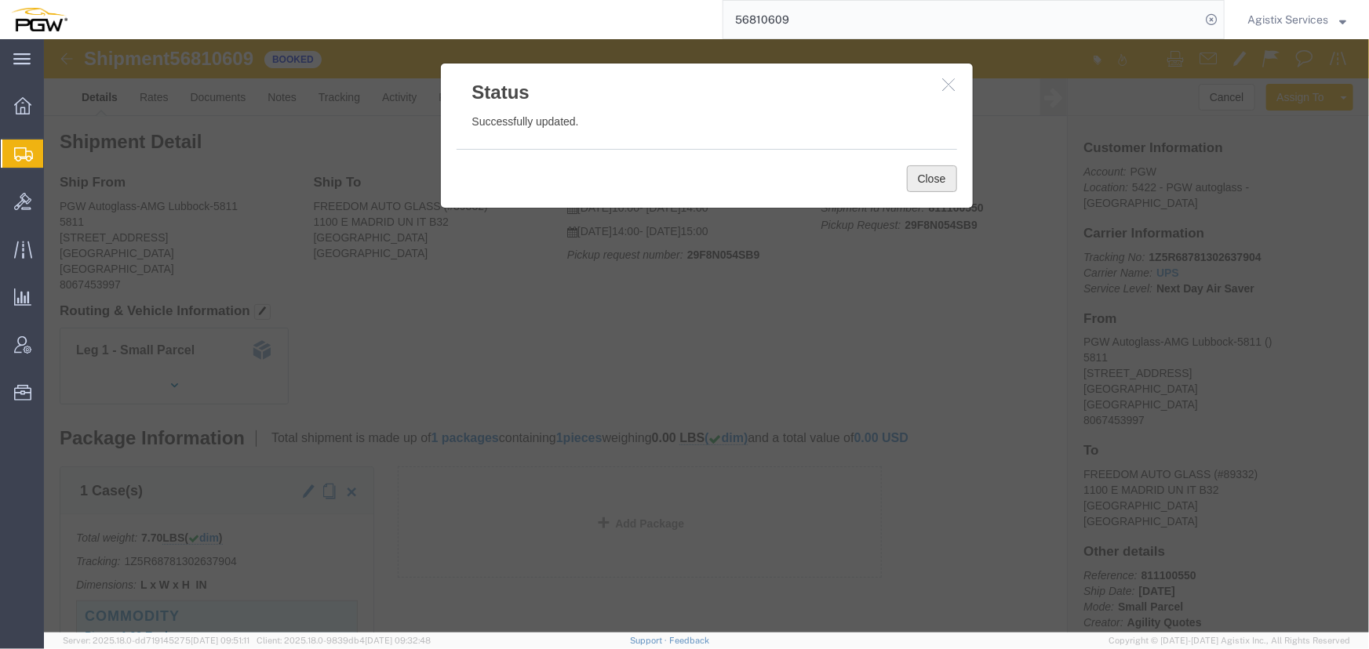
click button "Close"
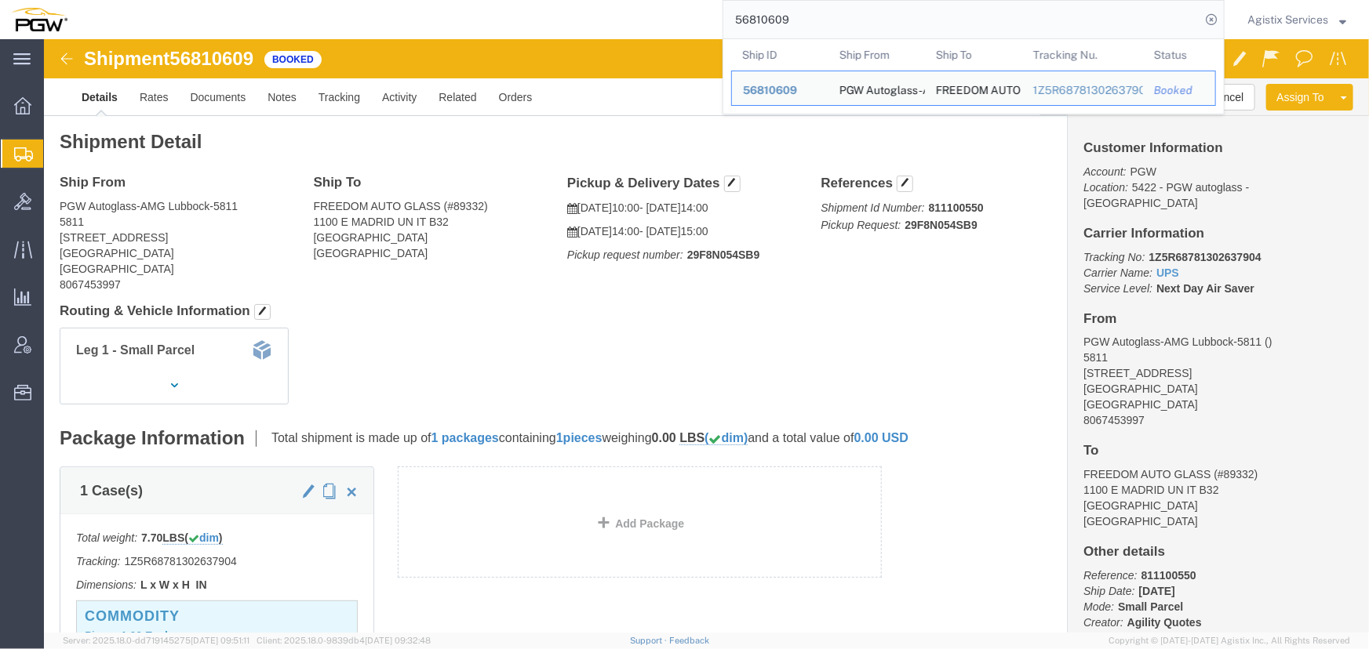
drag, startPoint x: 876, startPoint y: 31, endPoint x: 474, endPoint y: 14, distance: 402.7
click at [474, 14] on div "56810609 Ship ID Ship From Ship To Tracking Nu. Status Ship ID 56810609 Ship Fr…" at bounding box center [651, 19] width 1146 height 39
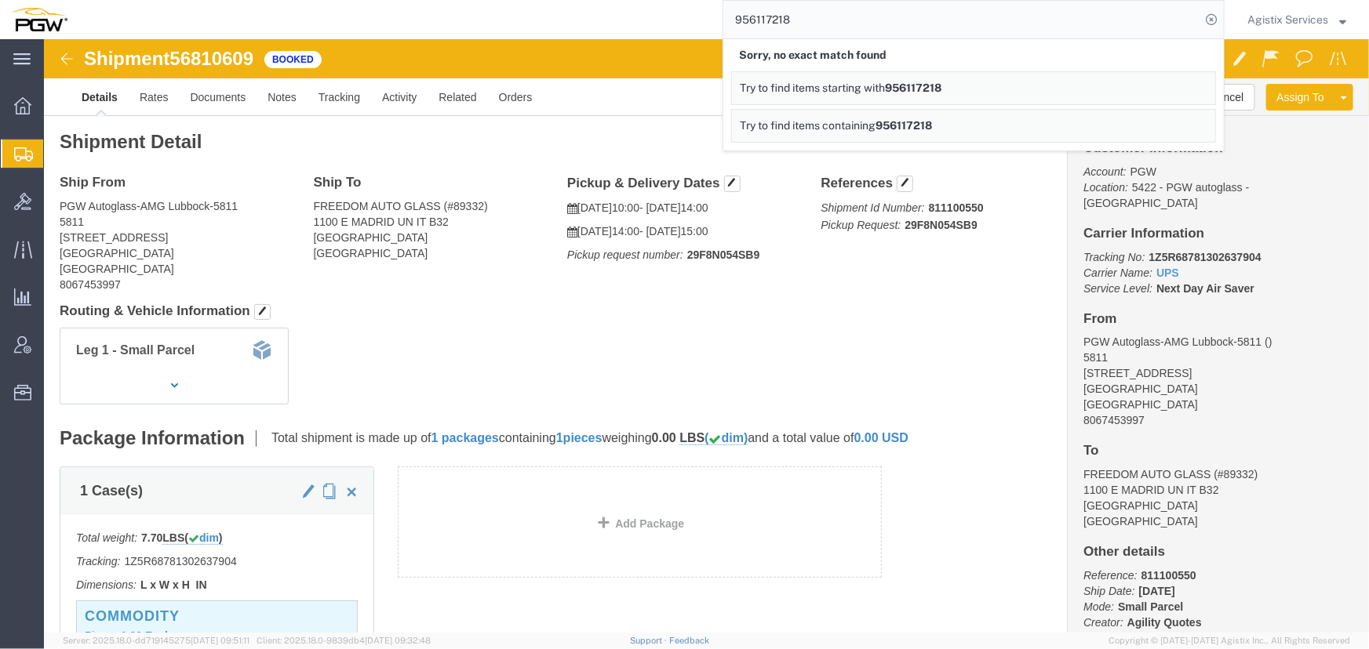
drag, startPoint x: 827, startPoint y: 14, endPoint x: 463, endPoint y: 16, distance: 364.7
click at [463, 16] on div "956117218 Sorry, no exact match found Try to find items starting with 956117218…" at bounding box center [651, 19] width 1146 height 39
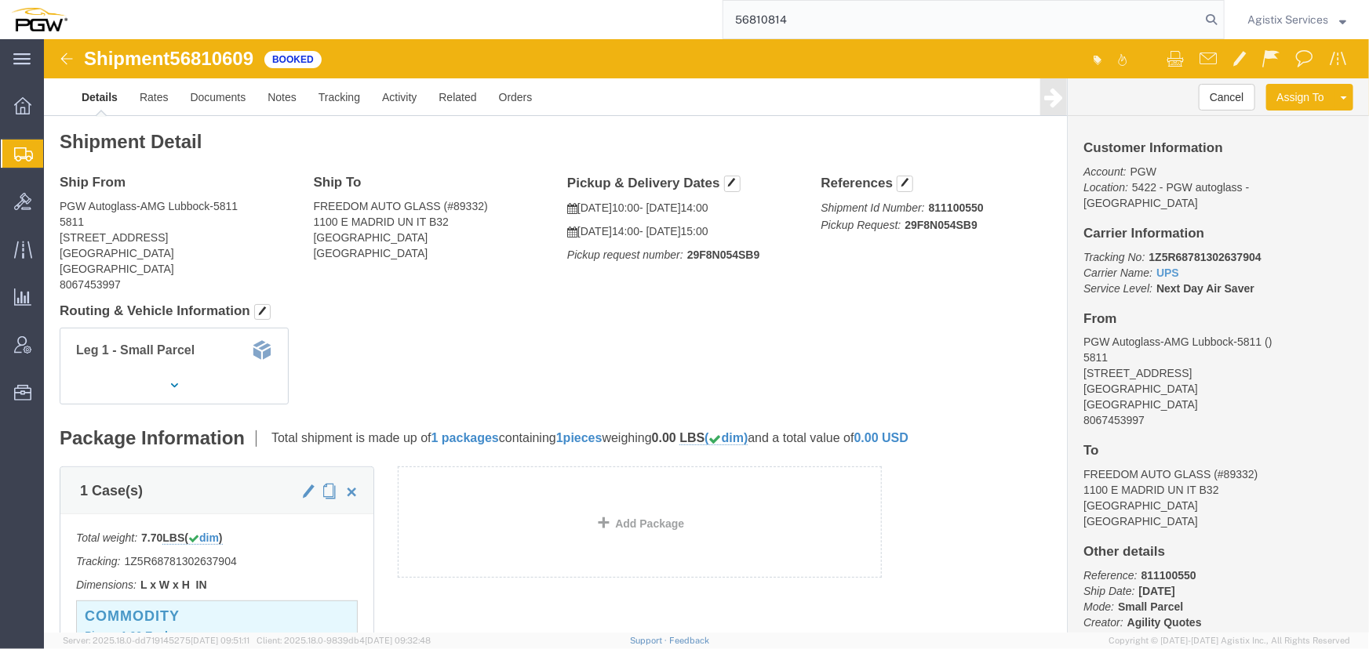
type input "56810814"
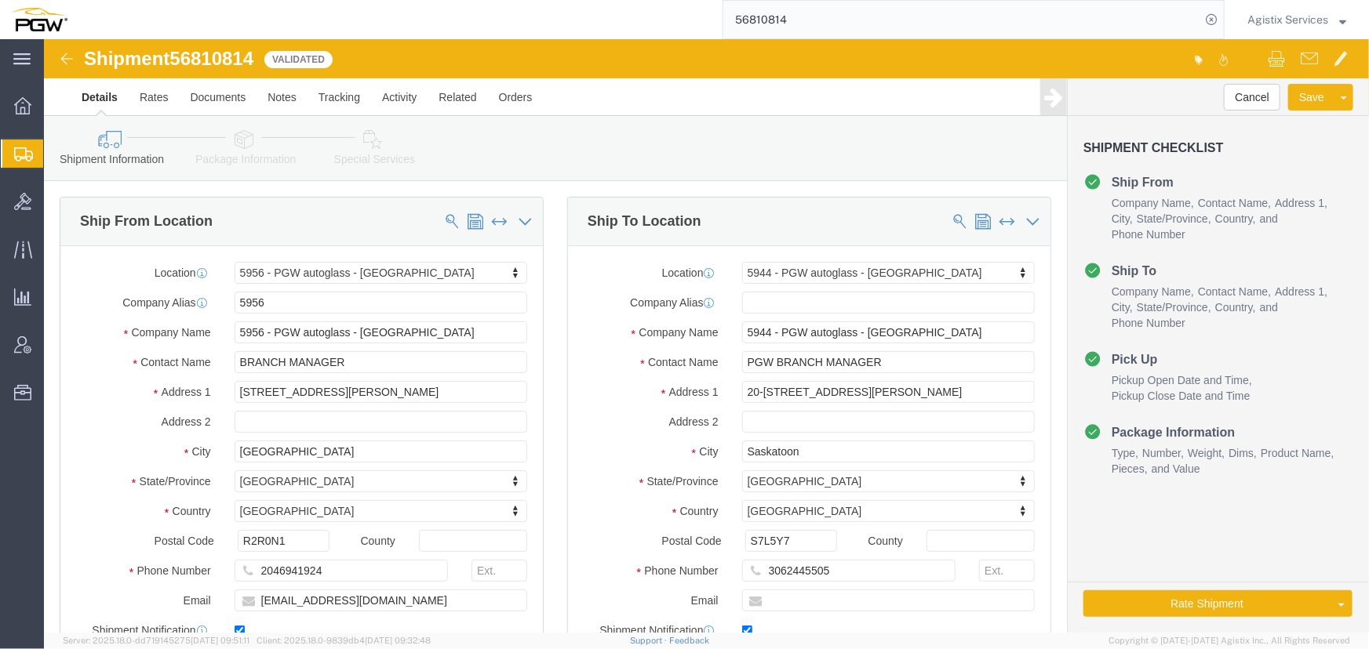
select select "28529"
select select "28523"
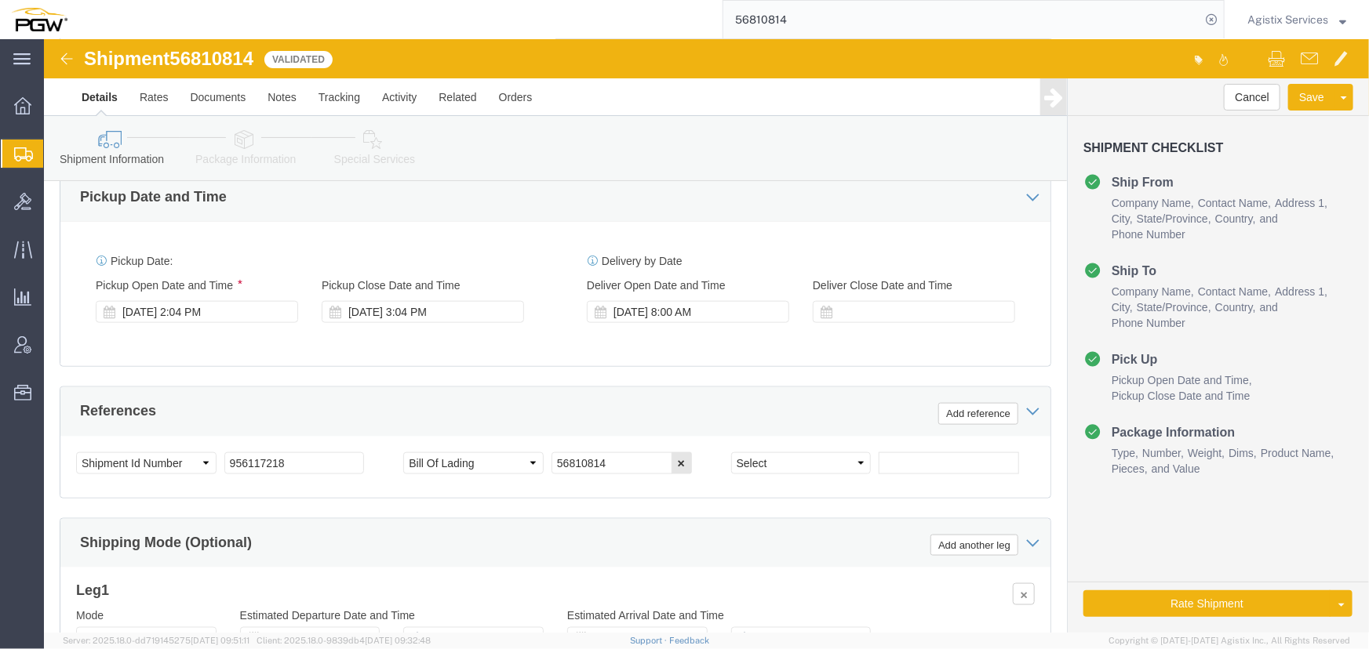
scroll to position [855, 0]
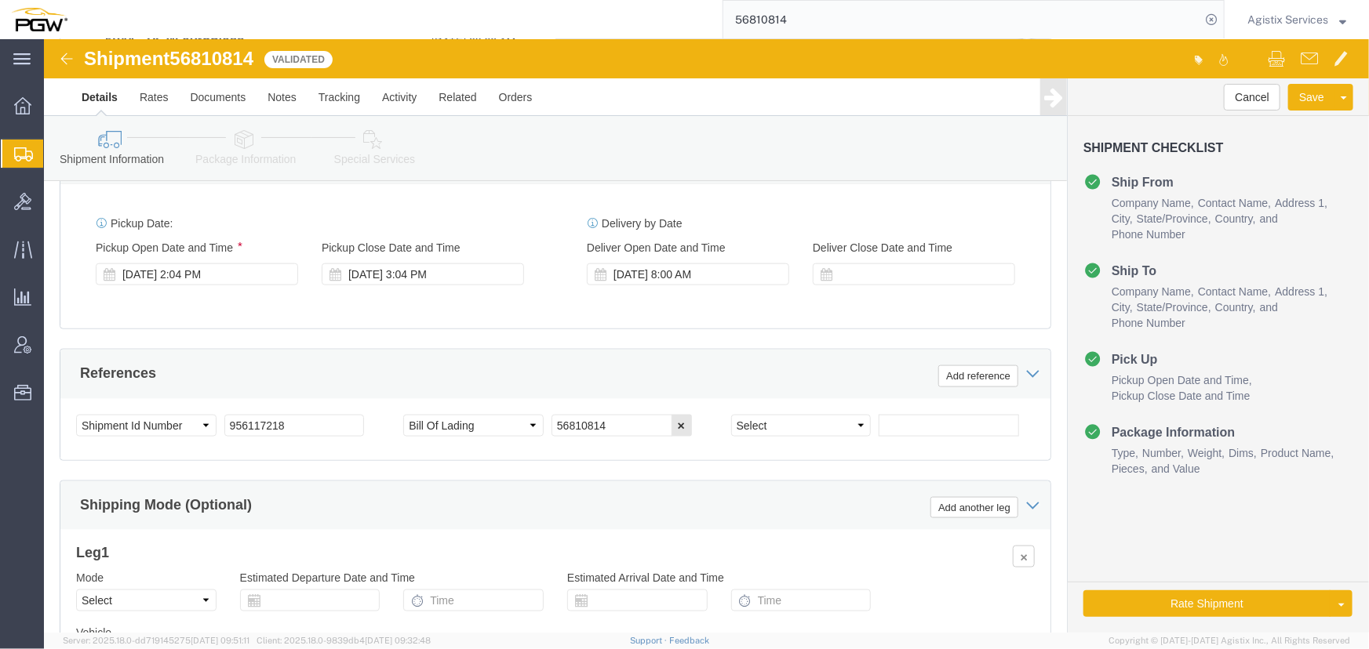
click select "Select Account Type Activity ID Airline Appointment Number ASN Batch Request # …"
select select "PRONUMBER"
click select "Select Account Type Activity ID Airline Appointment Number ASN Batch Request # …"
click select "Select Air Less than Truckload Multi-Leg Ocean Freight Rail Small Parcel Truckl…"
select select "LTL"
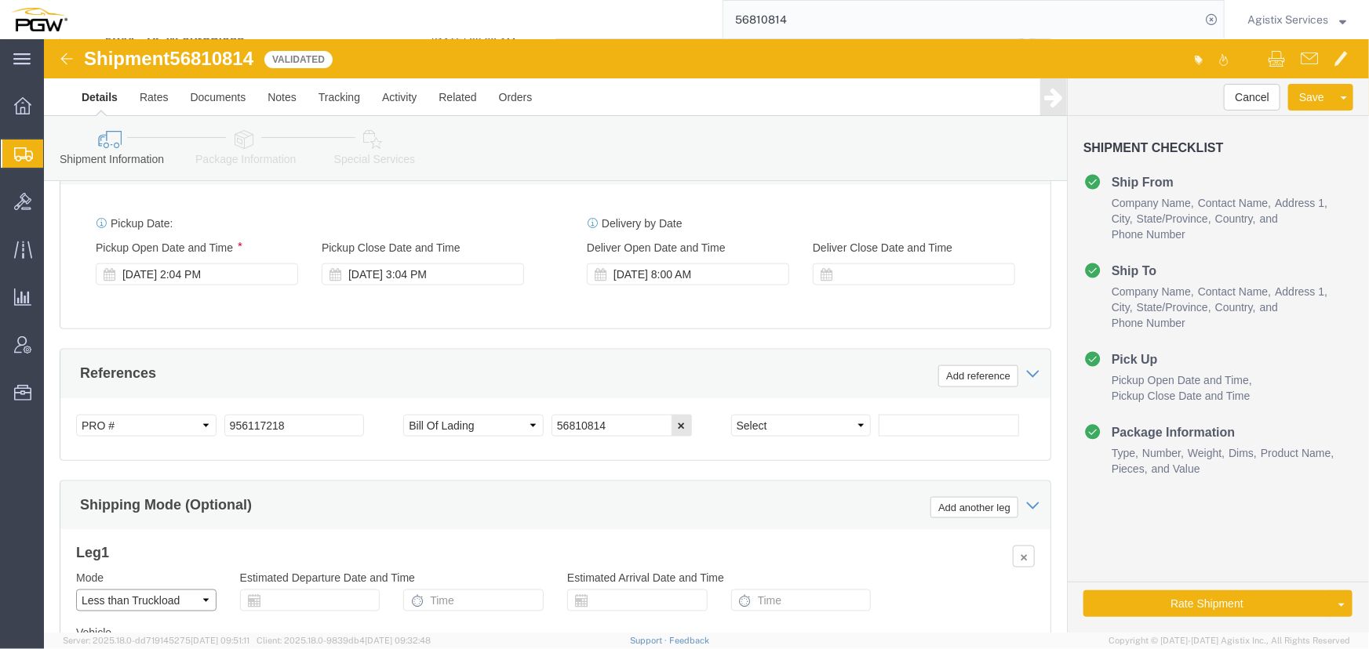
click select "Select Air Less than Truckload Multi-Leg Ocean Freight Rail Small Parcel Truckl…"
click button "Rate Shipment"
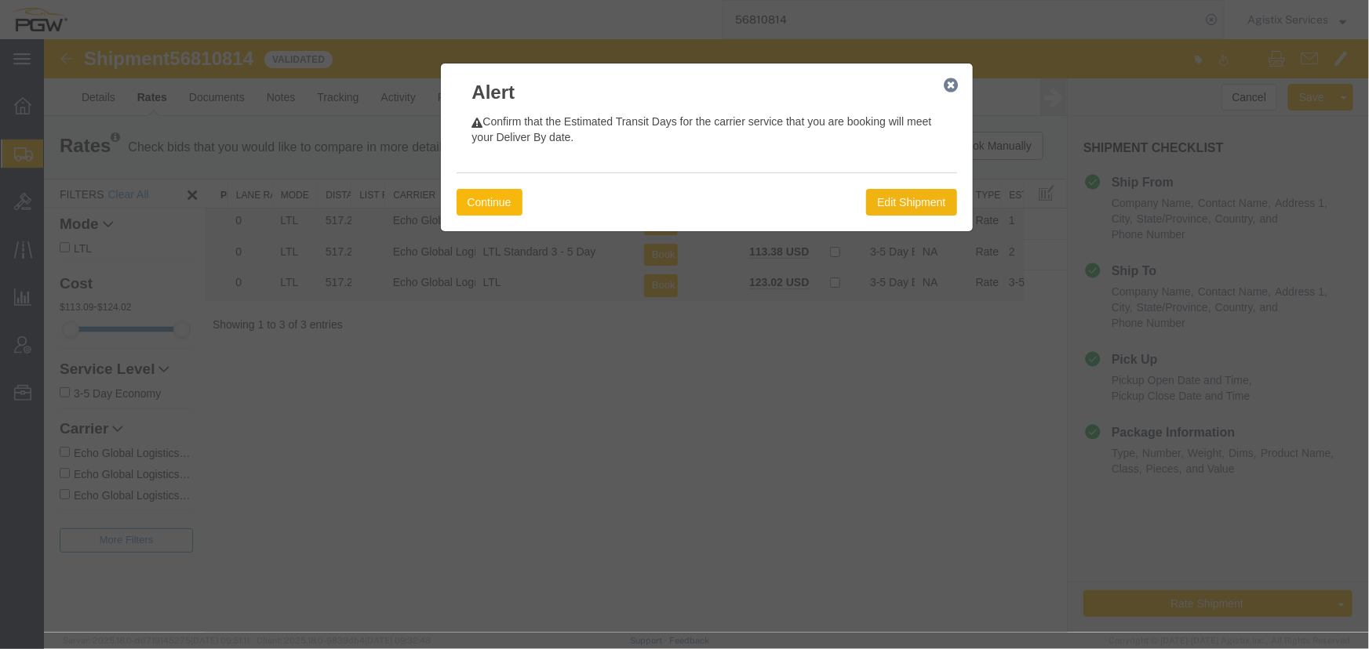
click at [481, 189] on button "Continue" at bounding box center [489, 201] width 66 height 27
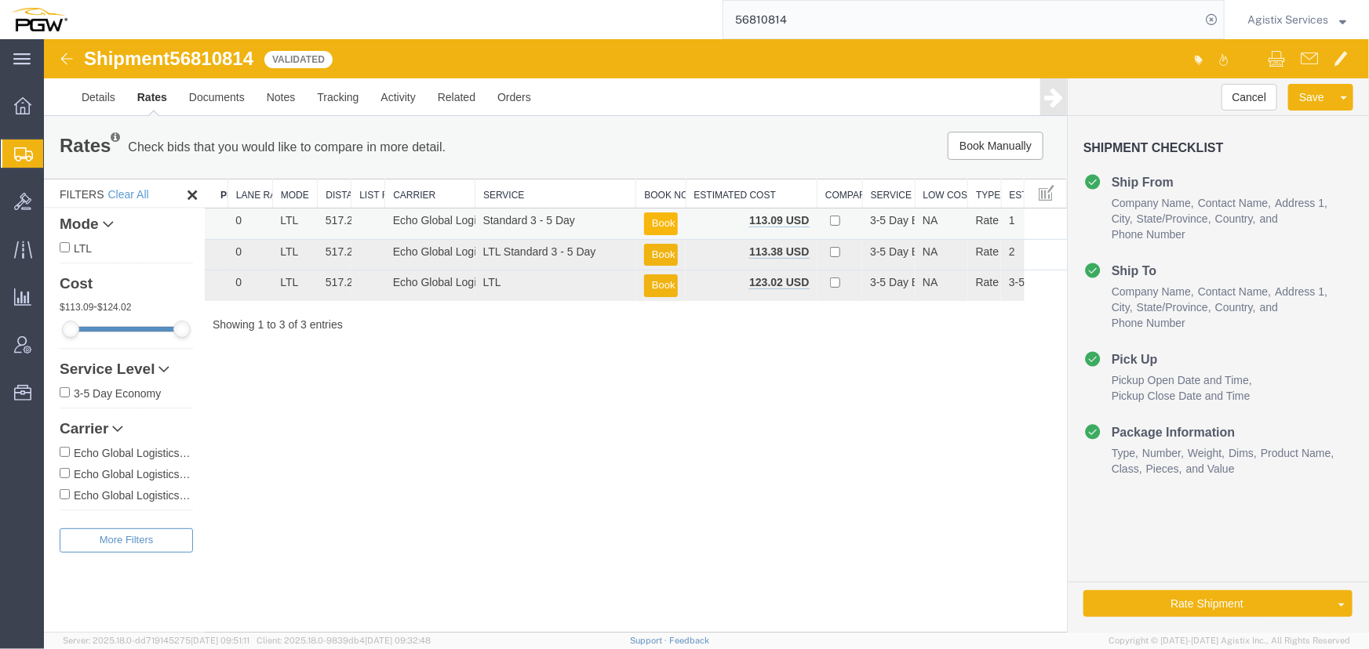
click at [658, 216] on button "Book" at bounding box center [660, 223] width 34 height 23
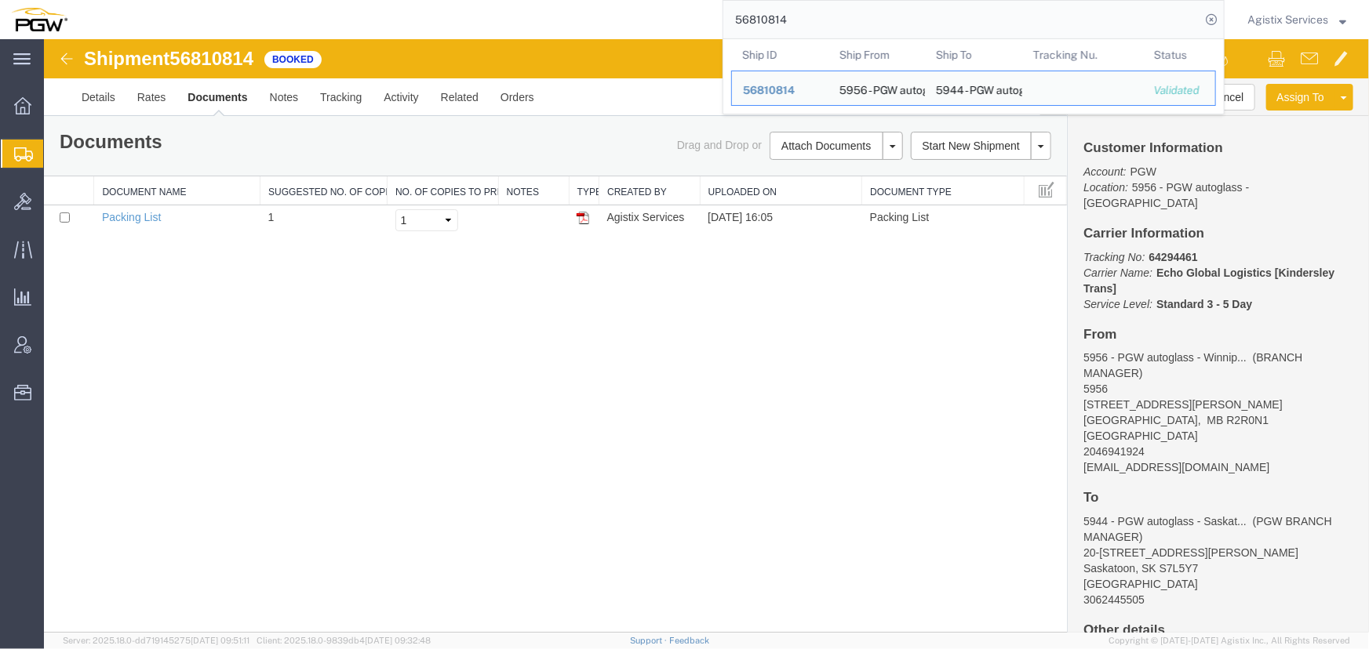
drag, startPoint x: 834, startPoint y: 27, endPoint x: 452, endPoint y: 16, distance: 382.9
click at [452, 16] on div "56810814 Ship ID Ship From Ship To Tracking Nu. Status Ship ID 56810814 Ship Fr…" at bounding box center [651, 19] width 1146 height 39
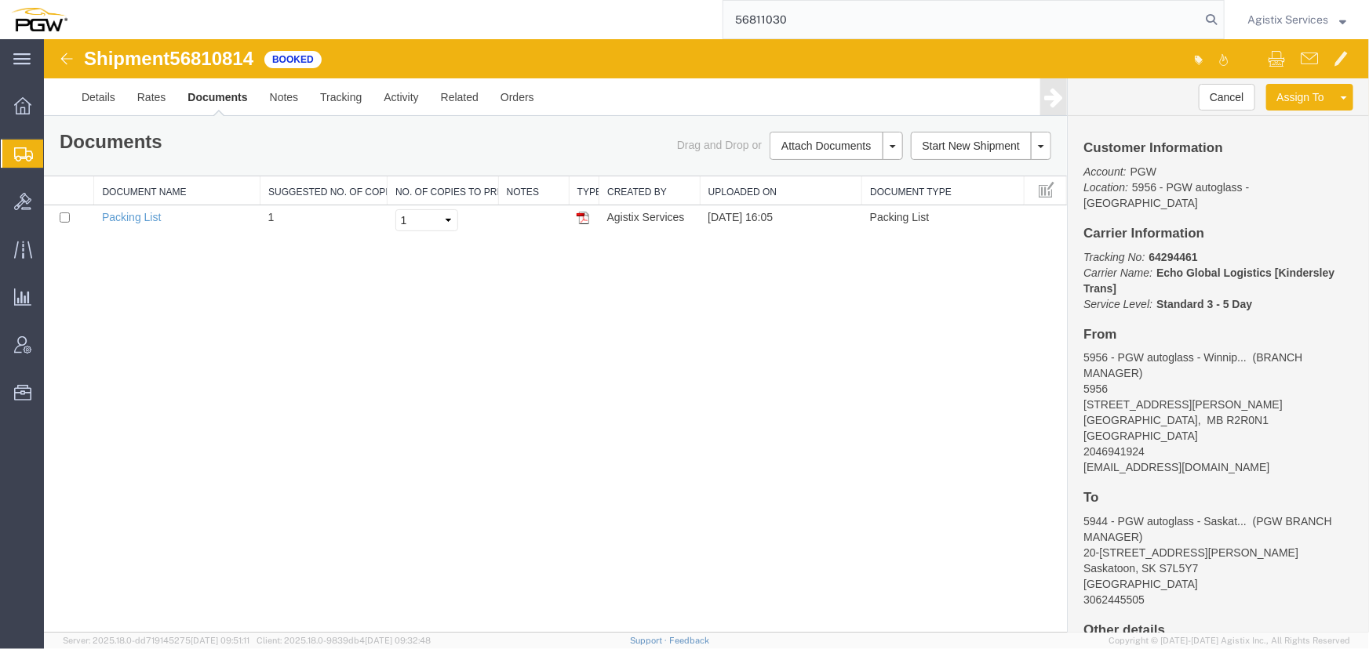
type input "56811030"
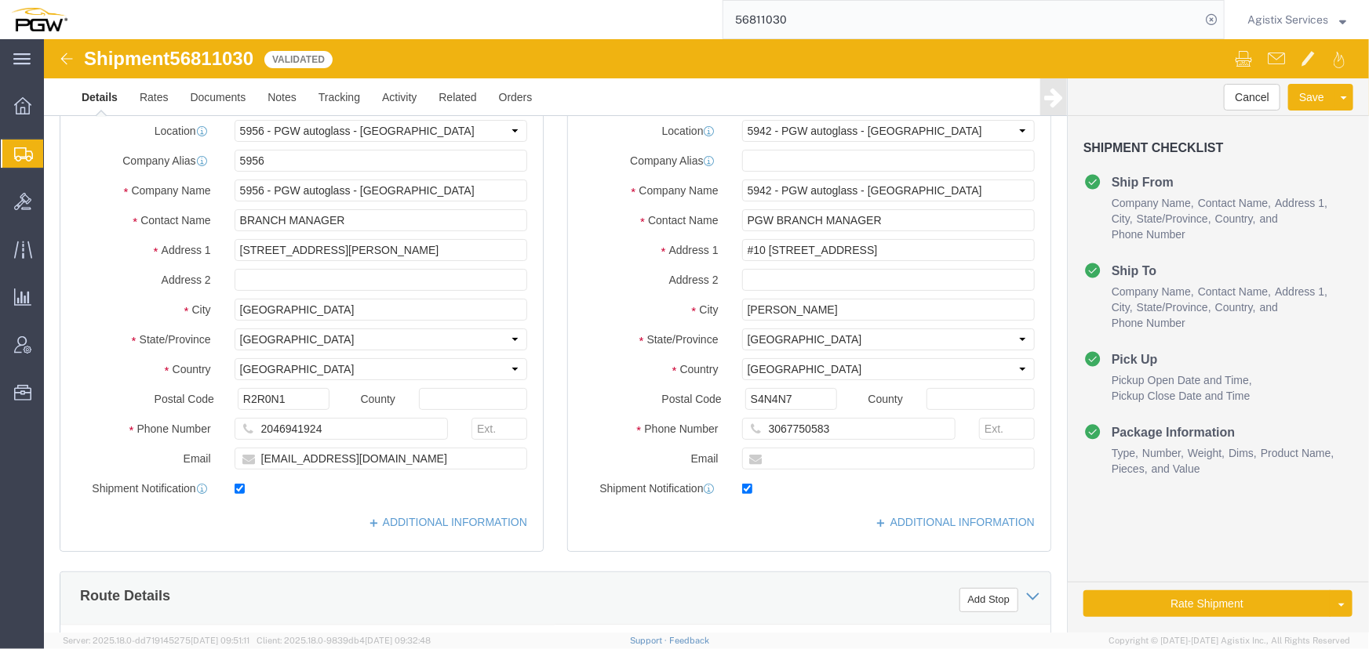
select select "28529"
select select "28521"
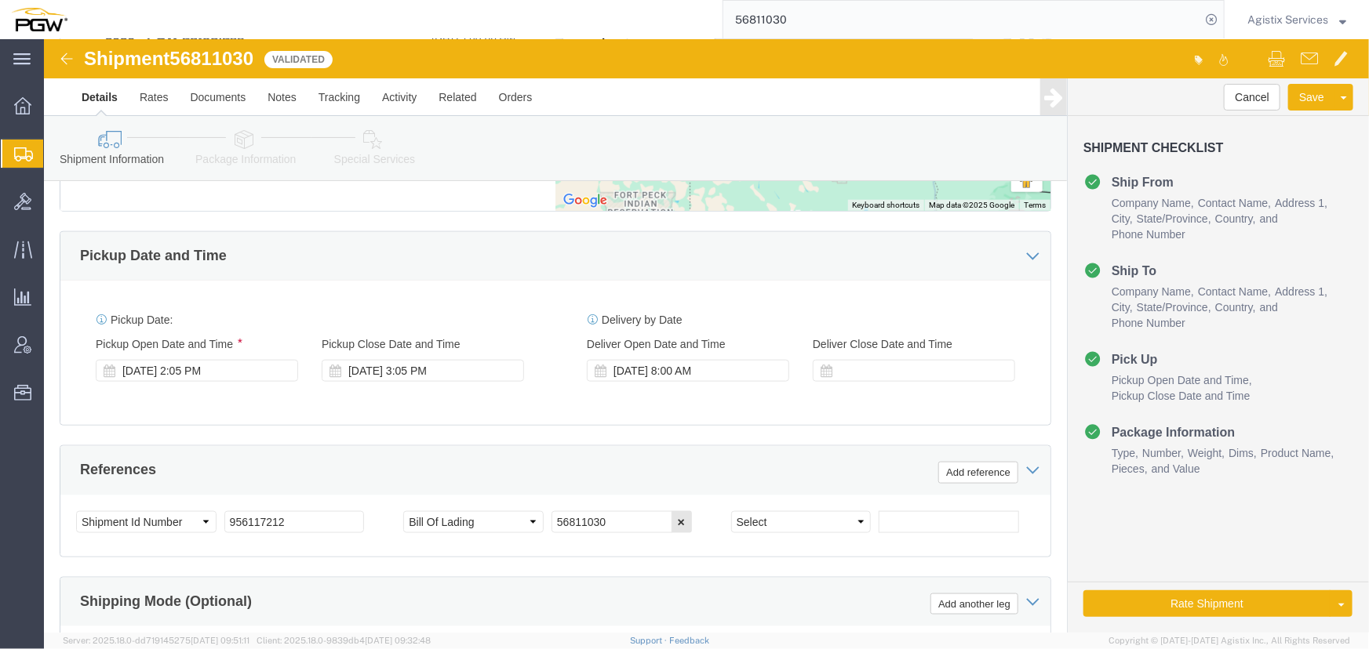
scroll to position [784, 0]
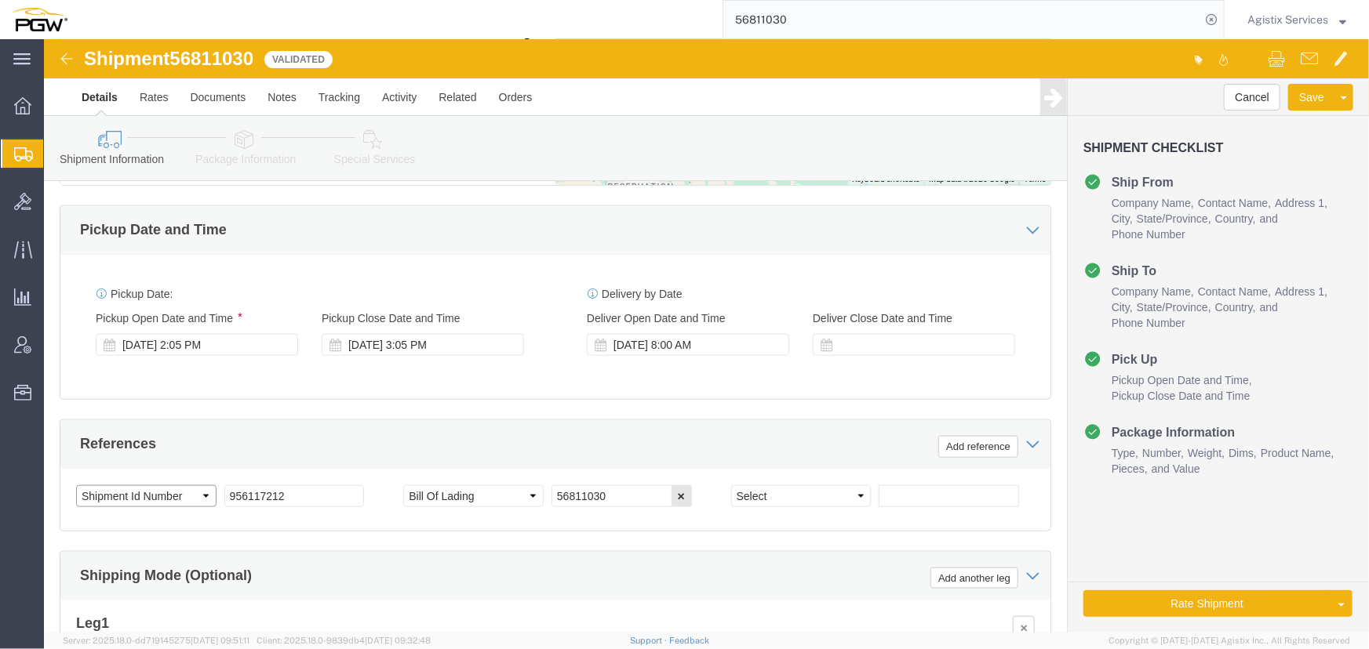
click select "Select Account Type Activity ID Airline Appointment Number ASN Batch Request # …"
select select "PRONUMBER"
click select "Select Account Type Activity ID Airline Appointment Number ASN Batch Request # …"
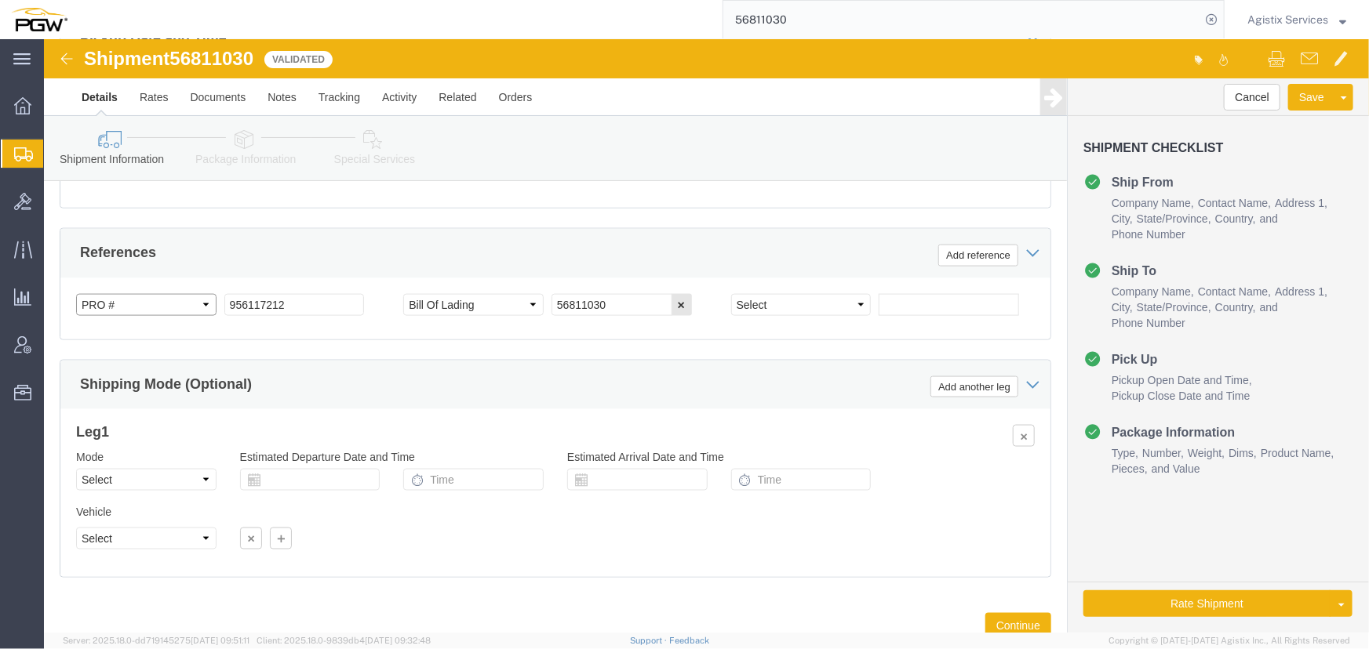
scroll to position [999, 0]
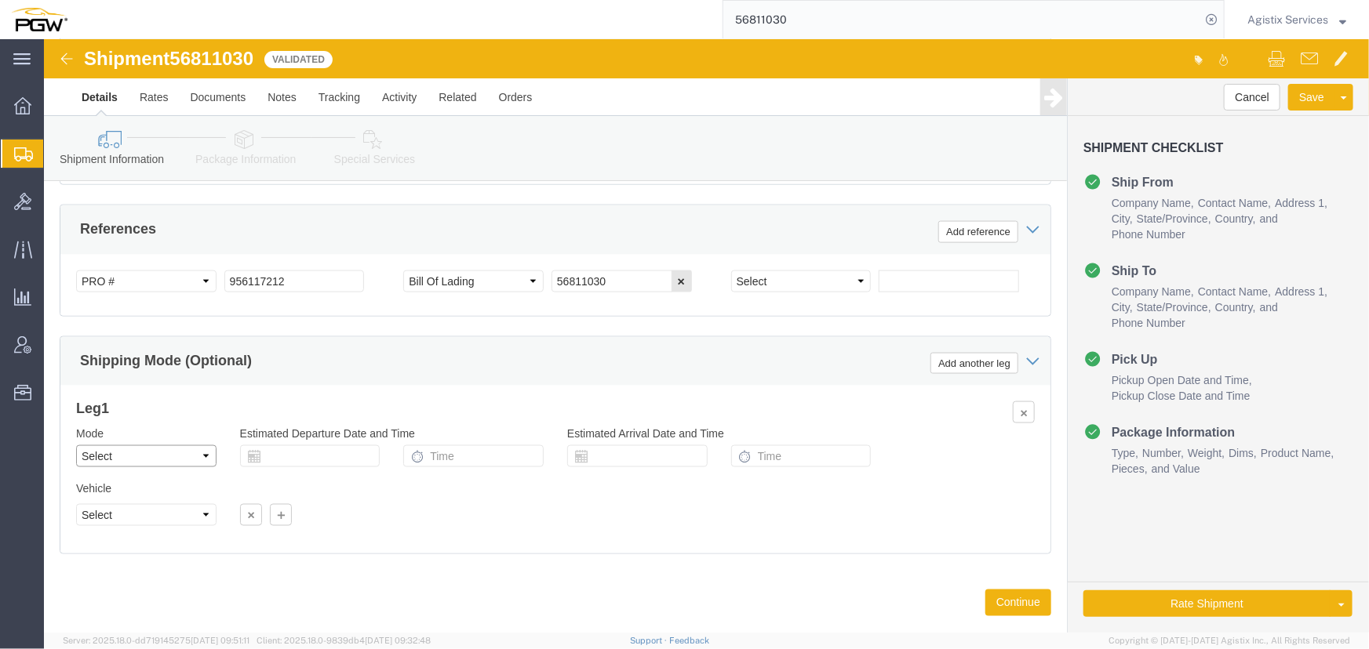
click select "Select Air Less than Truckload Multi-Leg Ocean Freight Rail Small Parcel Truckl…"
select select "LTL"
click select "Select Air Less than Truckload Multi-Leg Ocean Freight Rail Small Parcel Truckl…"
click button "Rate Shipment"
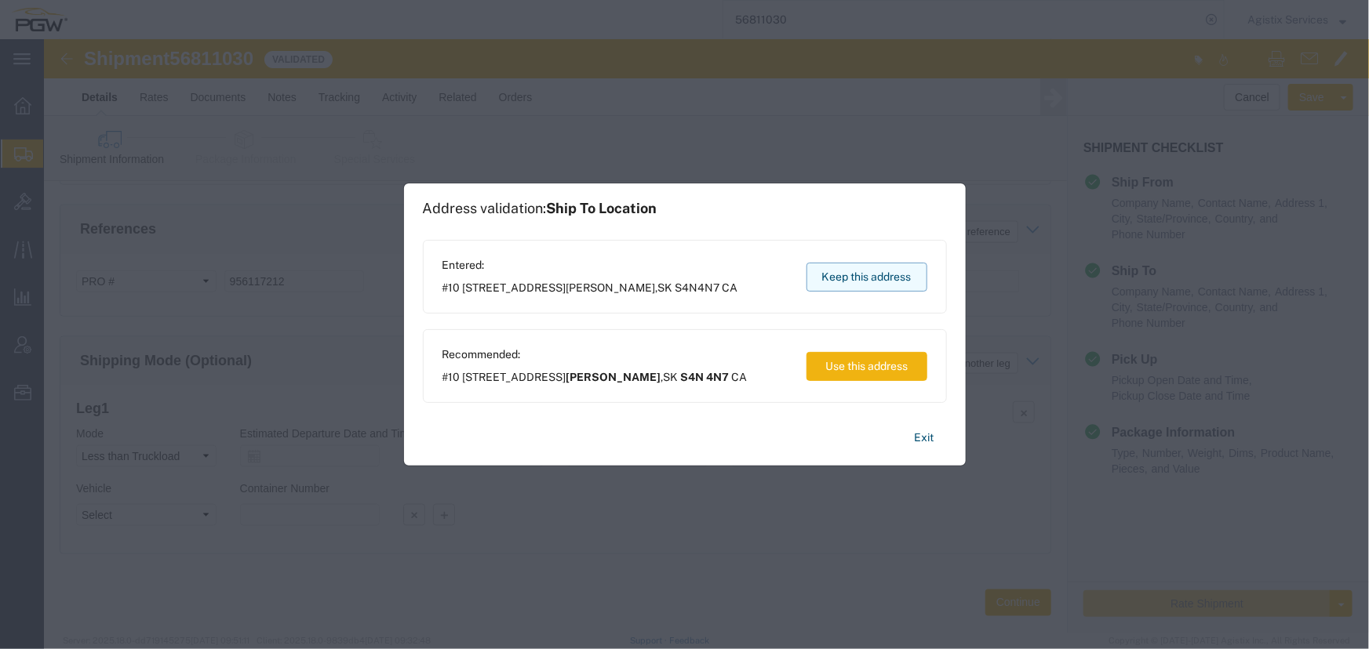
click at [840, 285] on button "Keep this address" at bounding box center [866, 277] width 121 height 29
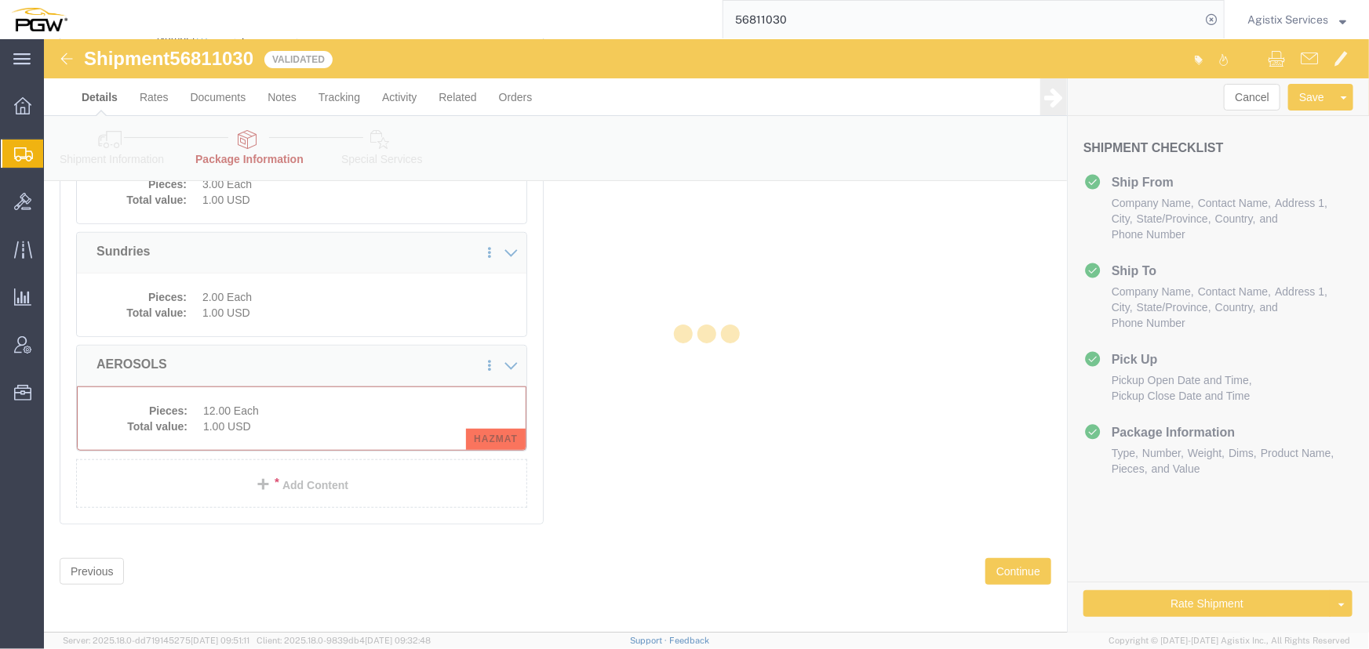
scroll to position [241, 0]
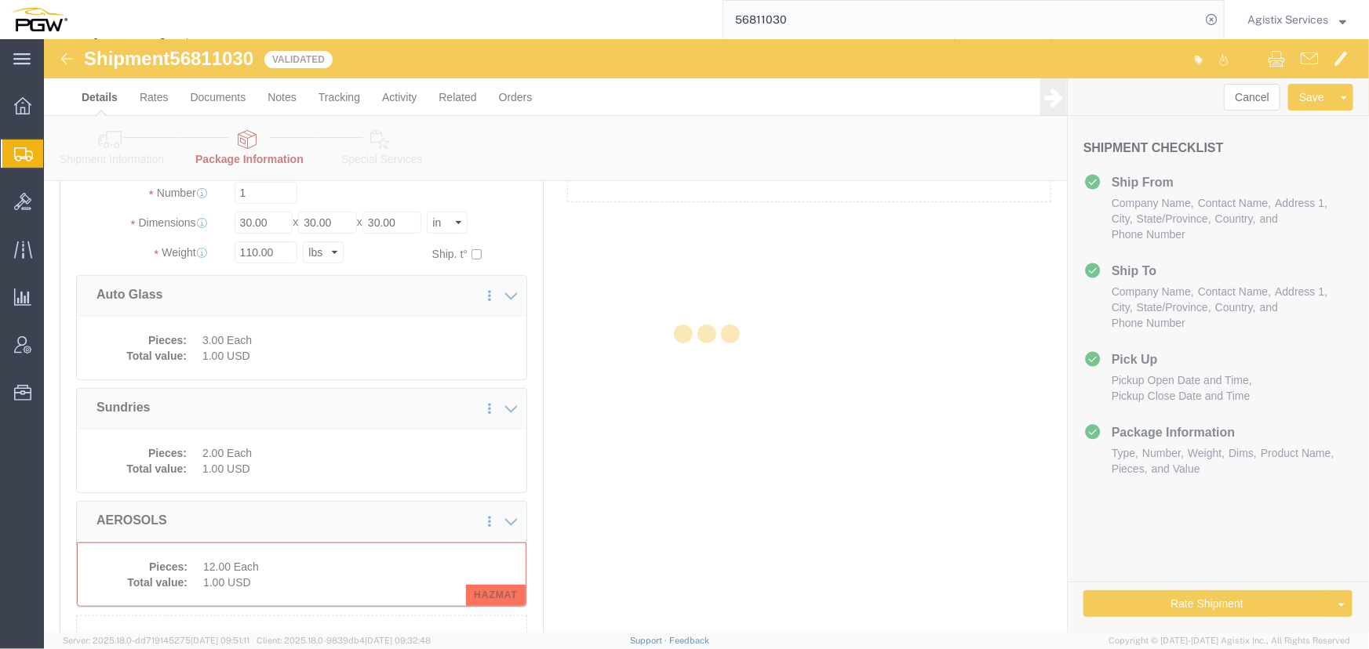
select select "CBOX"
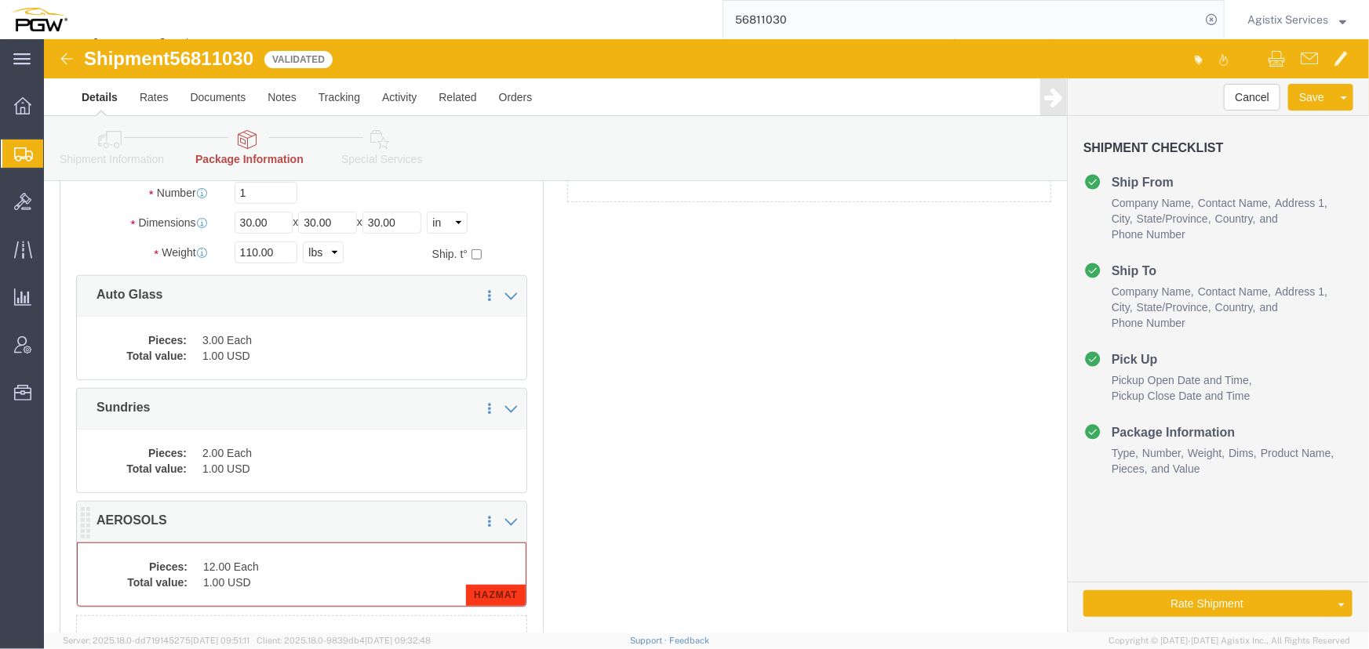
click dt "Pieces:"
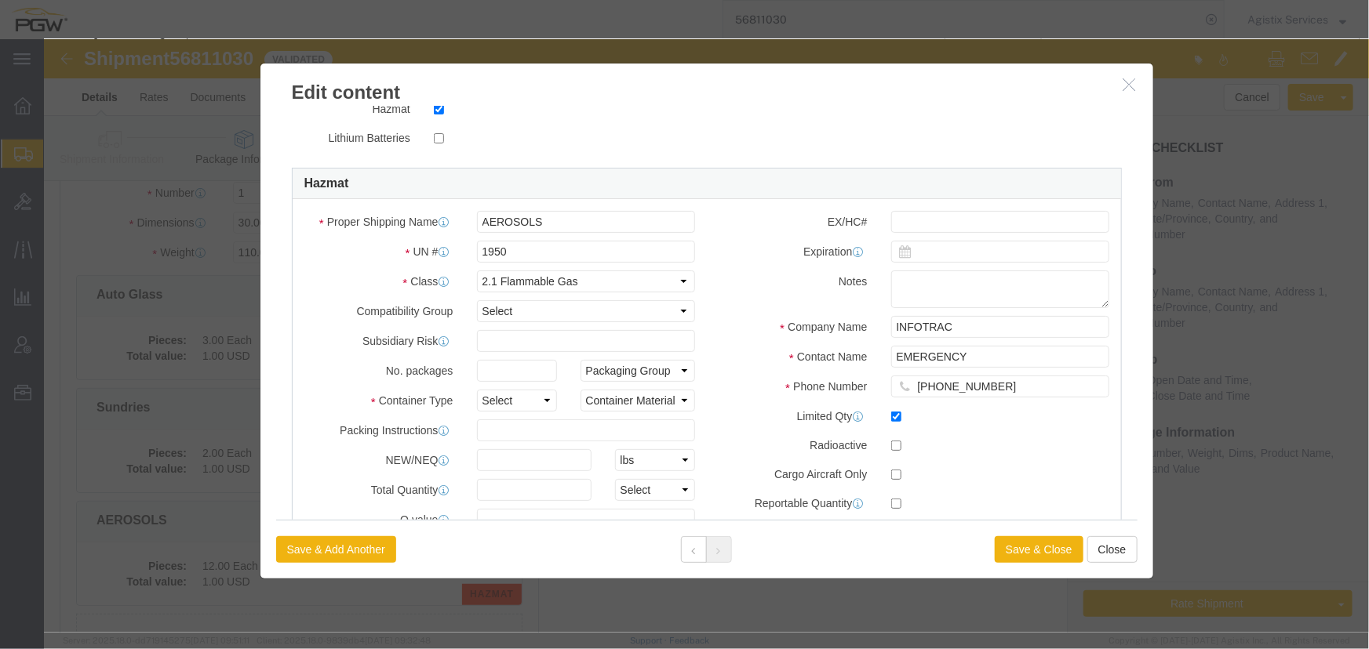
scroll to position [499, 0]
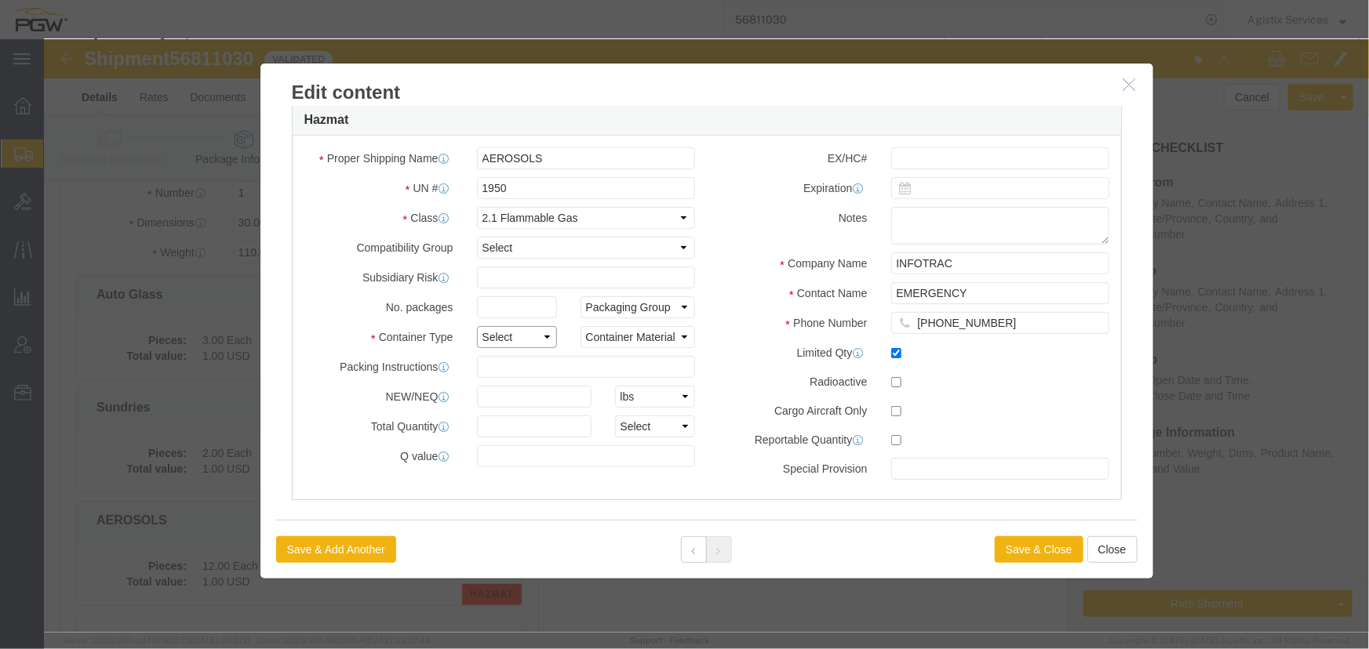
click select "Select 1 - Drums 2 - Reserved 3 - Jerricans 4 - Boxes 5 - Bags 6 - Composite Pa…"
select select "BOXES"
click select "Select 1 - Drums 2 - Reserved 3 - Jerricans 4 - Boxes 5 - Bags 6 - Composite Pa…"
click select "Container Material A - Steel (all types and surface treatments) B - Aluminum C …"
select select "NONE"
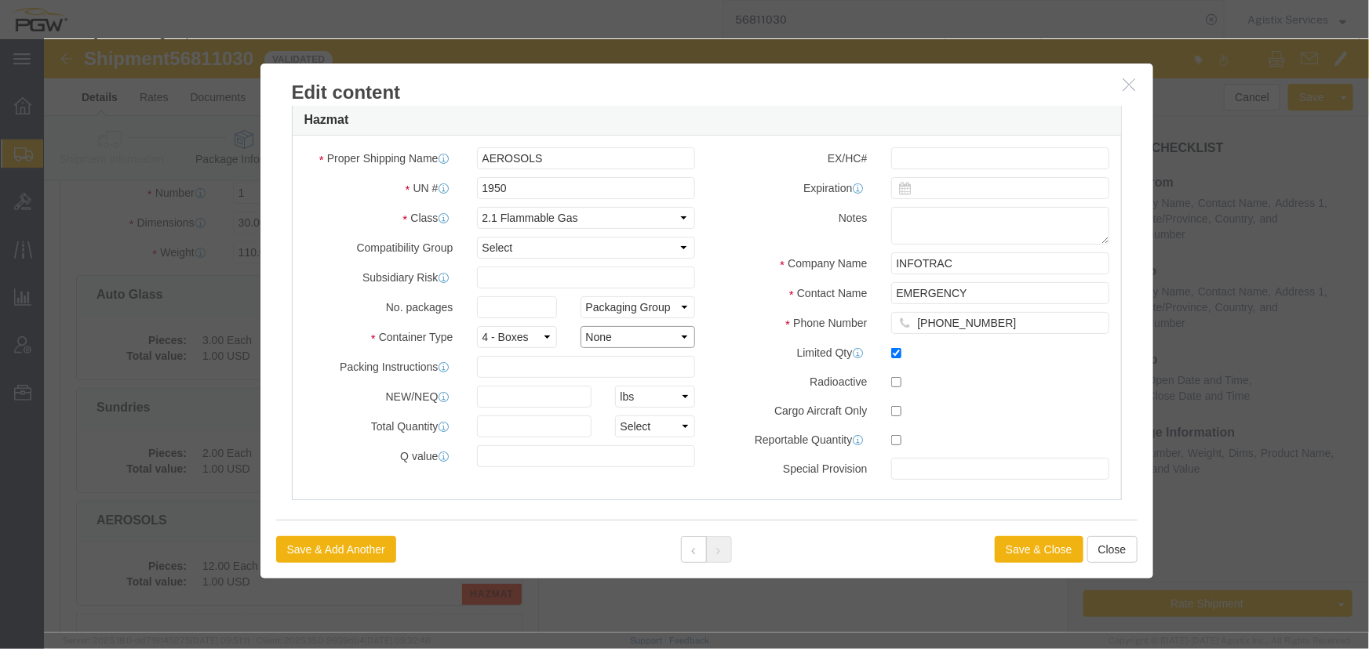
click select "Container Material A - Steel (all types and surface treatments) B - Aluminum C …"
click button "Save & Close"
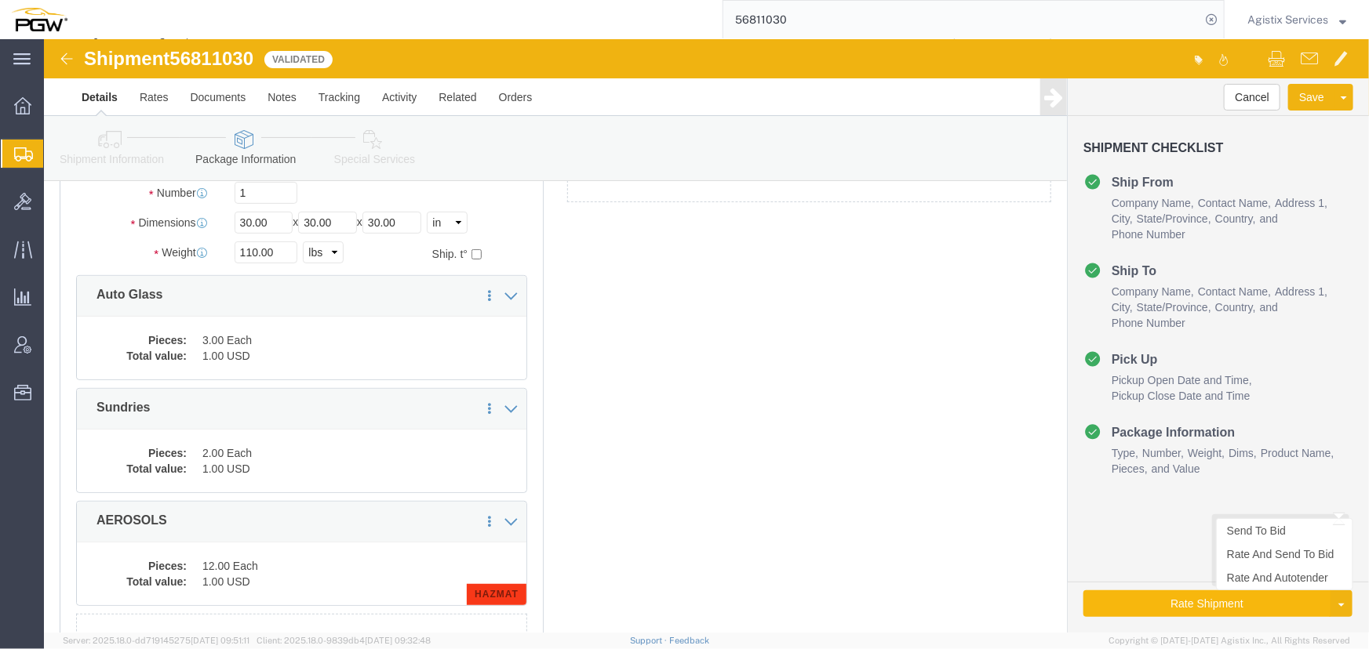
click button "Rate Shipment"
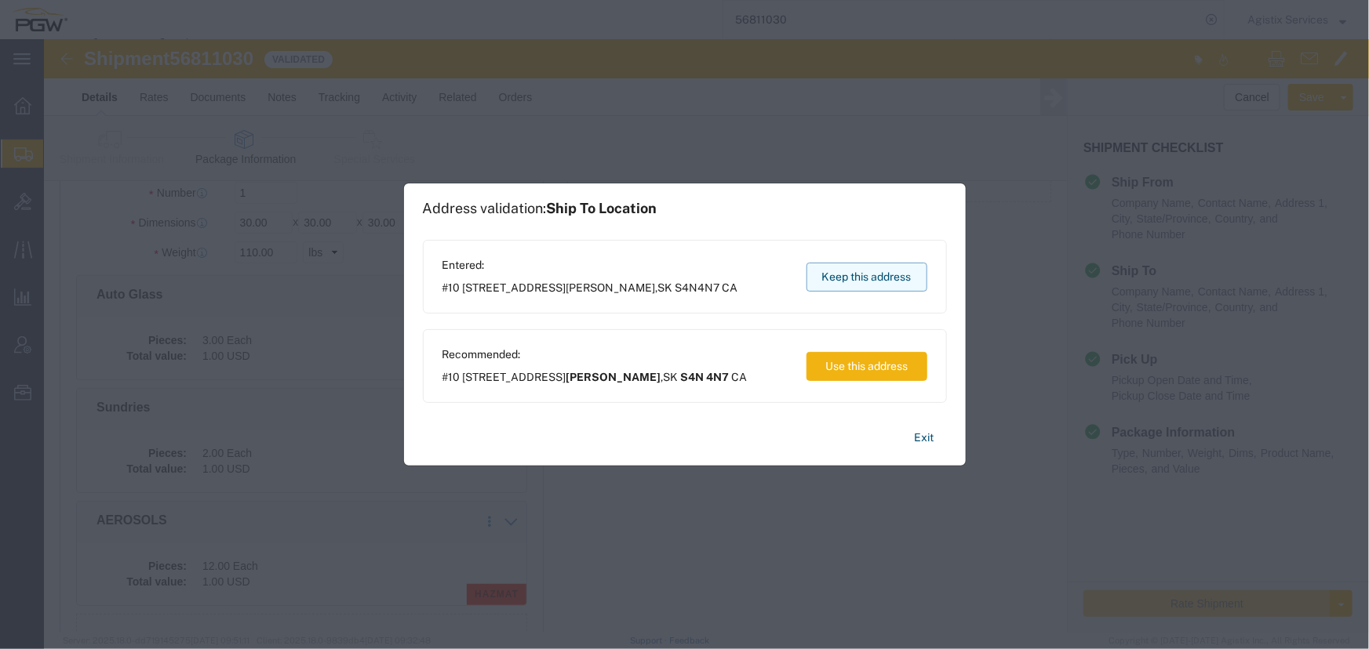
click at [843, 276] on button "Keep this address" at bounding box center [866, 277] width 121 height 29
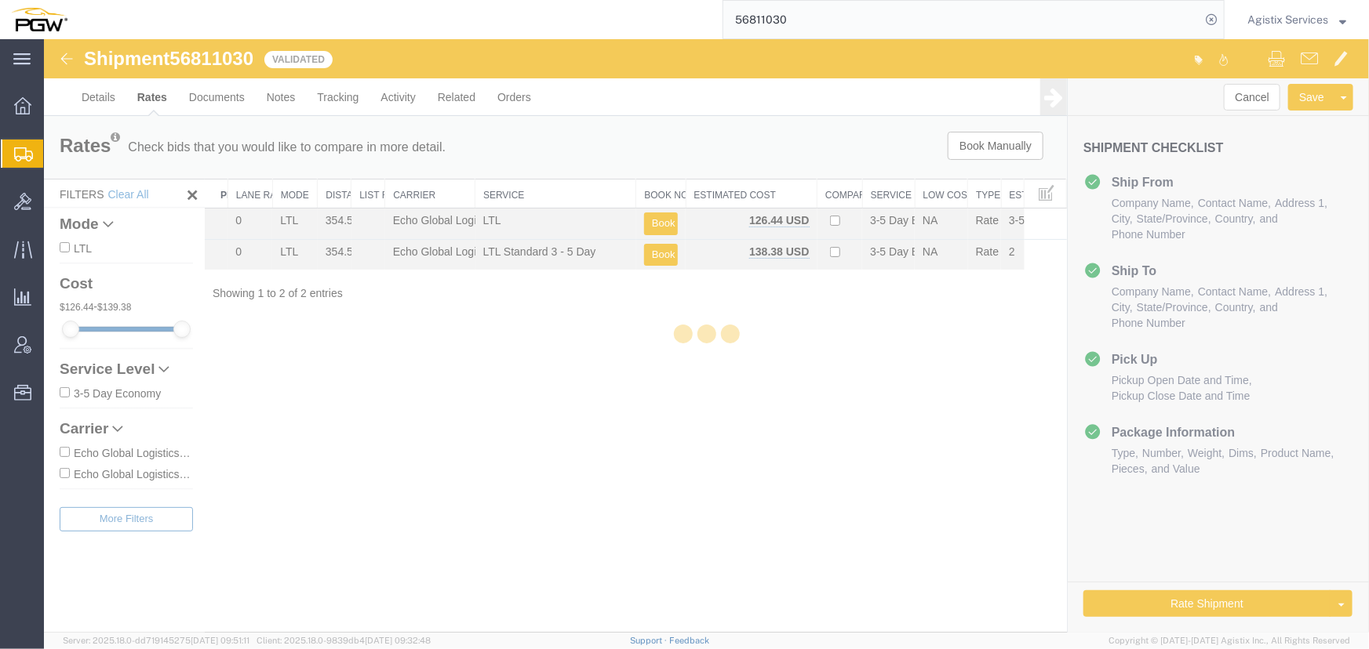
scroll to position [0, 0]
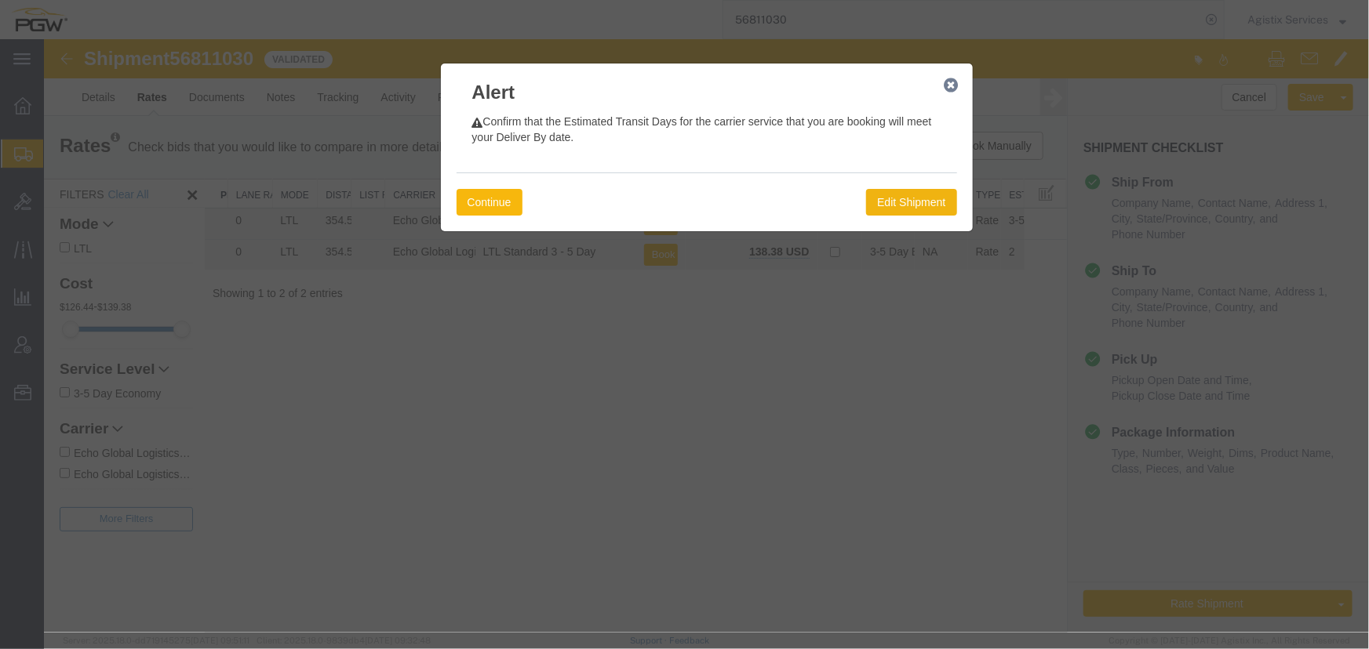
click at [496, 197] on button "Continue" at bounding box center [489, 201] width 66 height 27
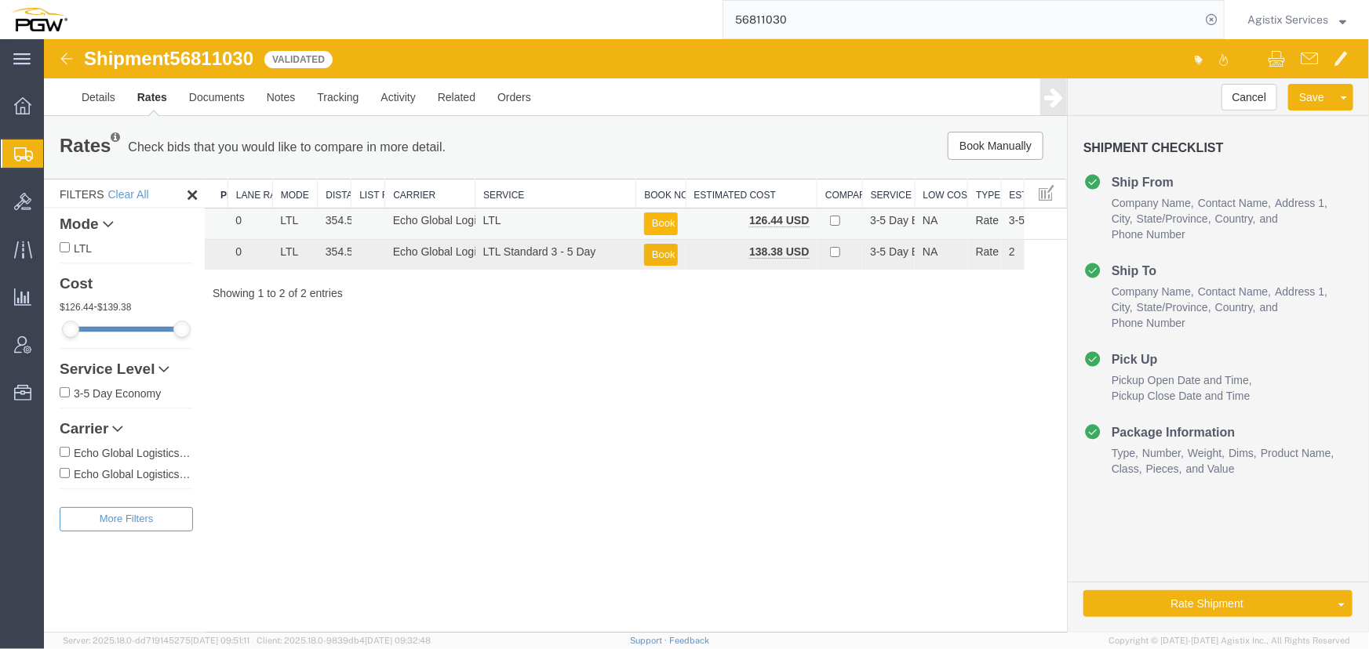
click at [658, 212] on button "Book" at bounding box center [660, 223] width 34 height 23
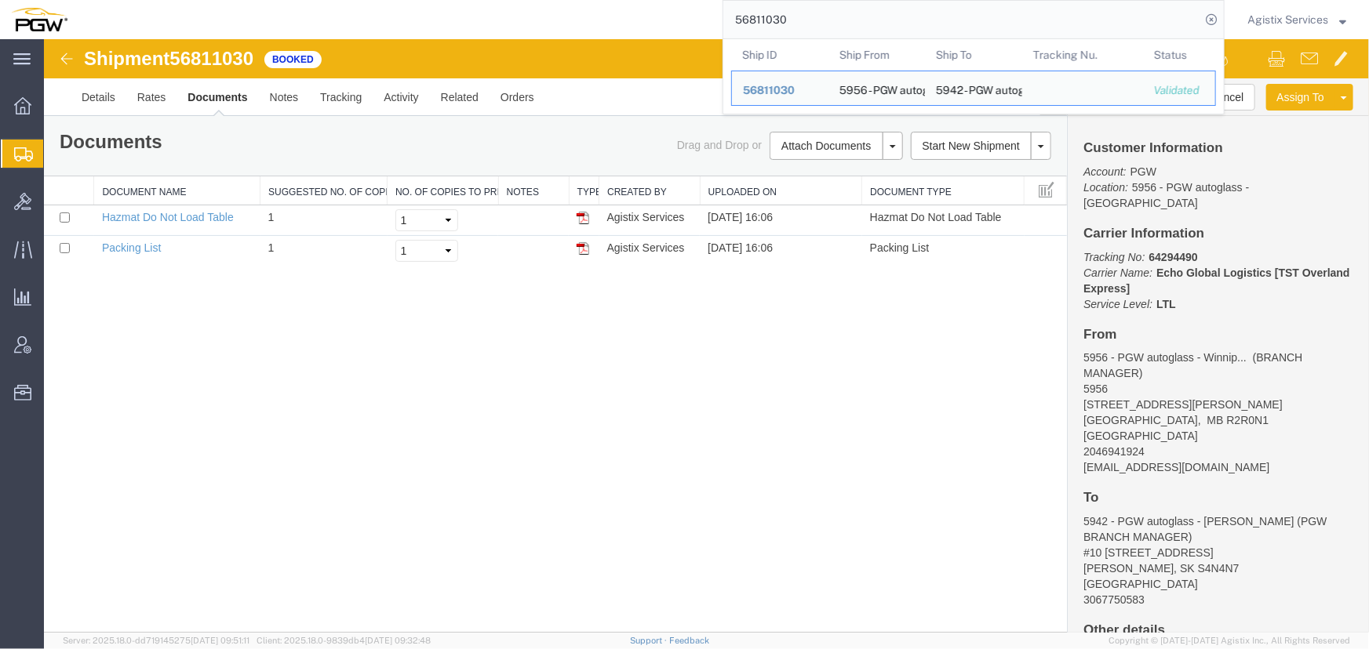
drag, startPoint x: 835, startPoint y: 21, endPoint x: 652, endPoint y: 30, distance: 183.7
click at [652, 30] on div "56811030 Ship ID Ship From Ship To Tracking Nu. Status Ship ID 56811030 Ship Fr…" at bounding box center [651, 19] width 1146 height 39
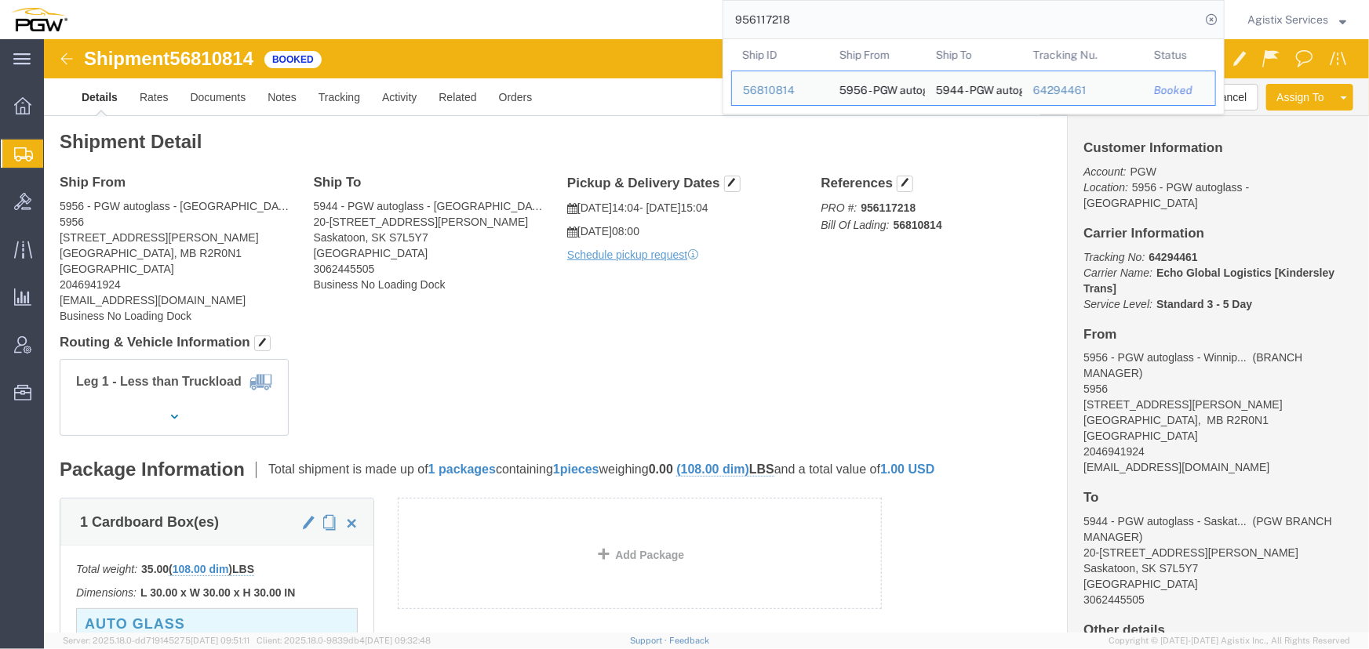
click at [814, 17] on input "956117218" at bounding box center [961, 20] width 477 height 38
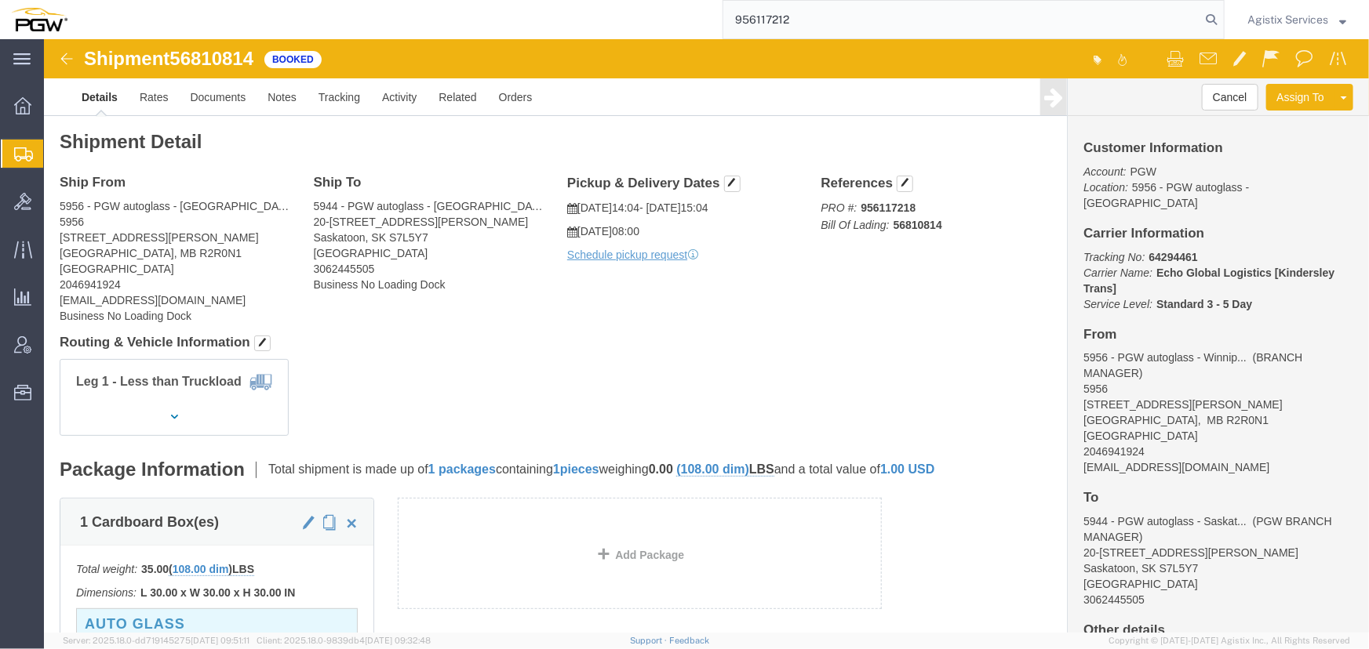
type input "956117212"
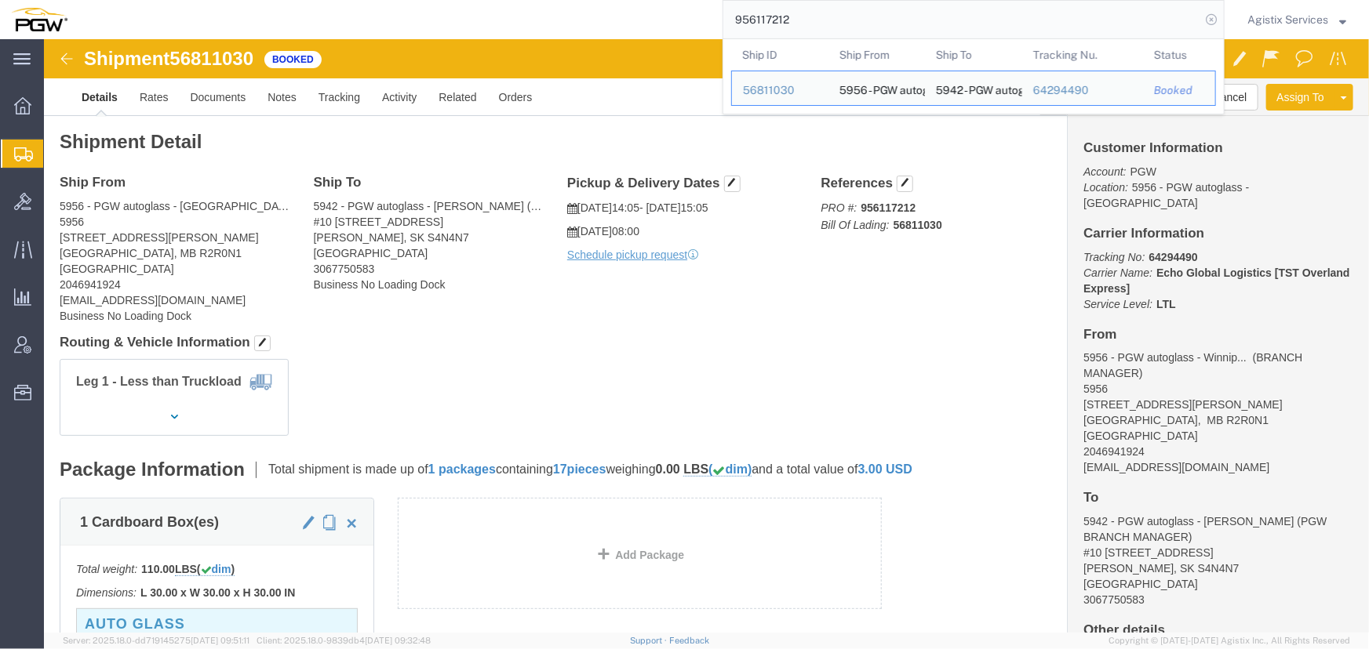
click at [1210, 20] on icon at bounding box center [1211, 20] width 22 height 22
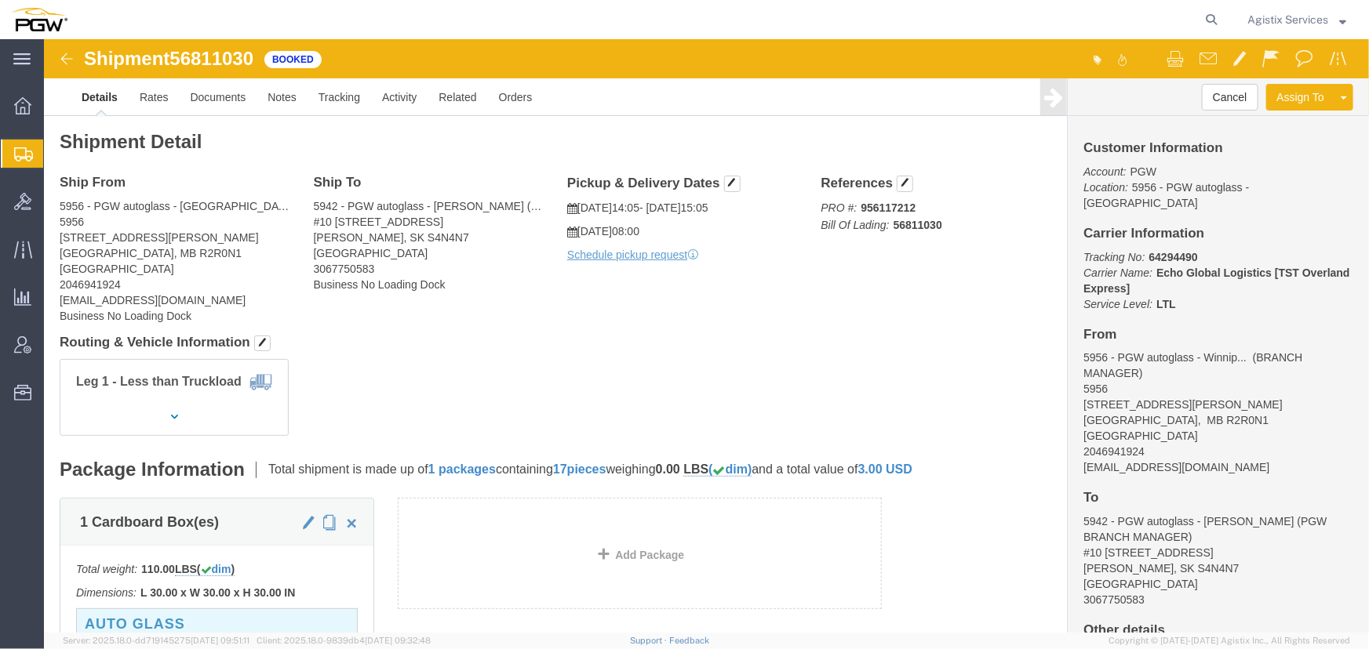
click at [1293, 20] on span "Agistix Services" at bounding box center [1287, 19] width 81 height 17
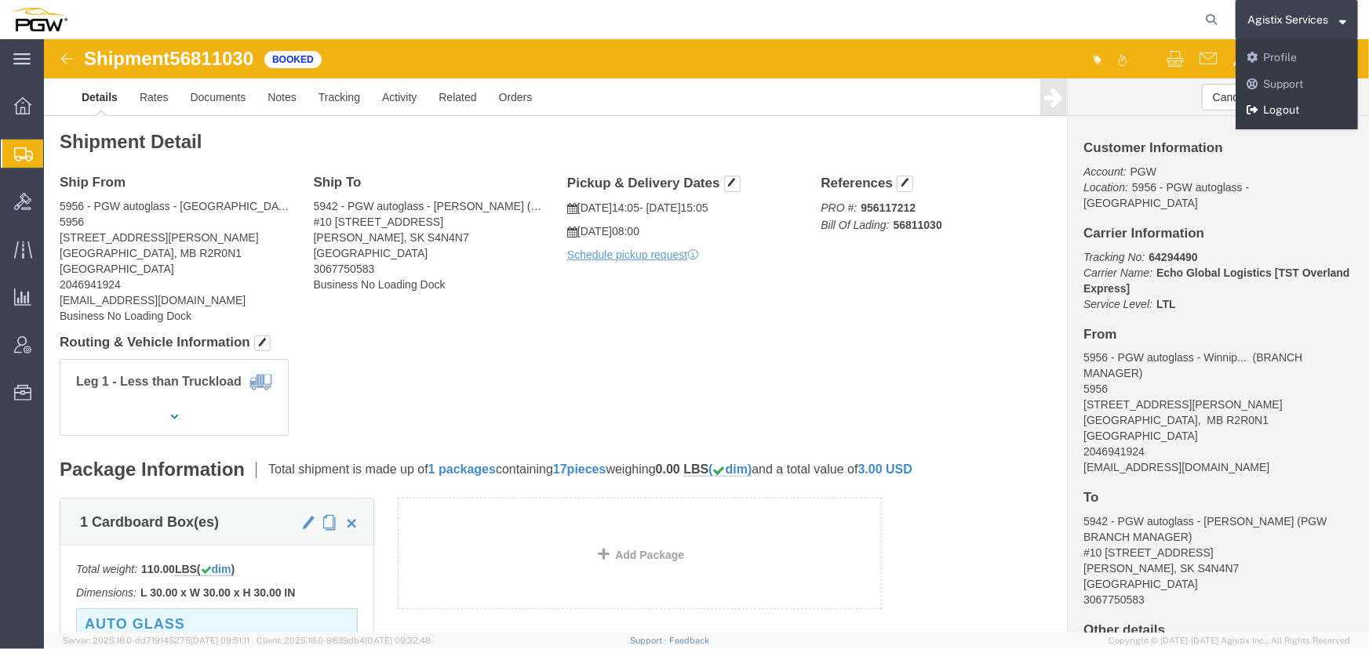
click at [1296, 100] on link "Logout" at bounding box center [1296, 110] width 122 height 27
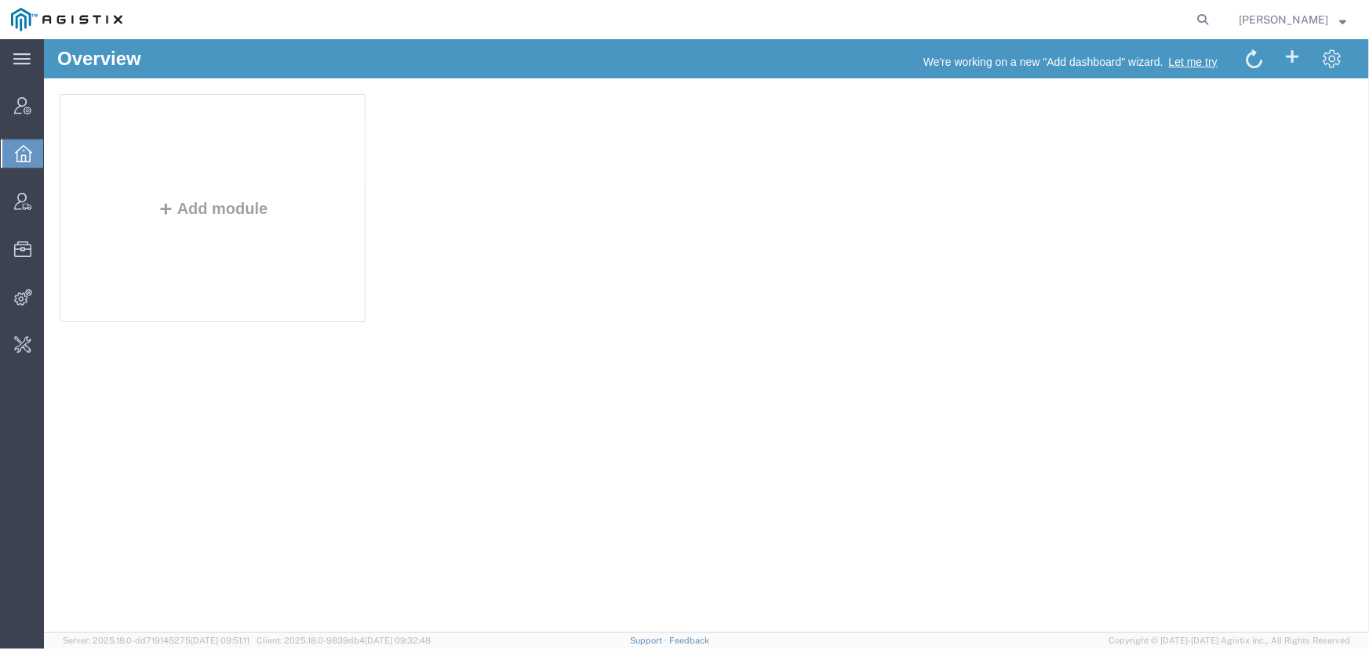
click at [1252, 24] on span "Jenneffer Jahraus" at bounding box center [1282, 19] width 89 height 17
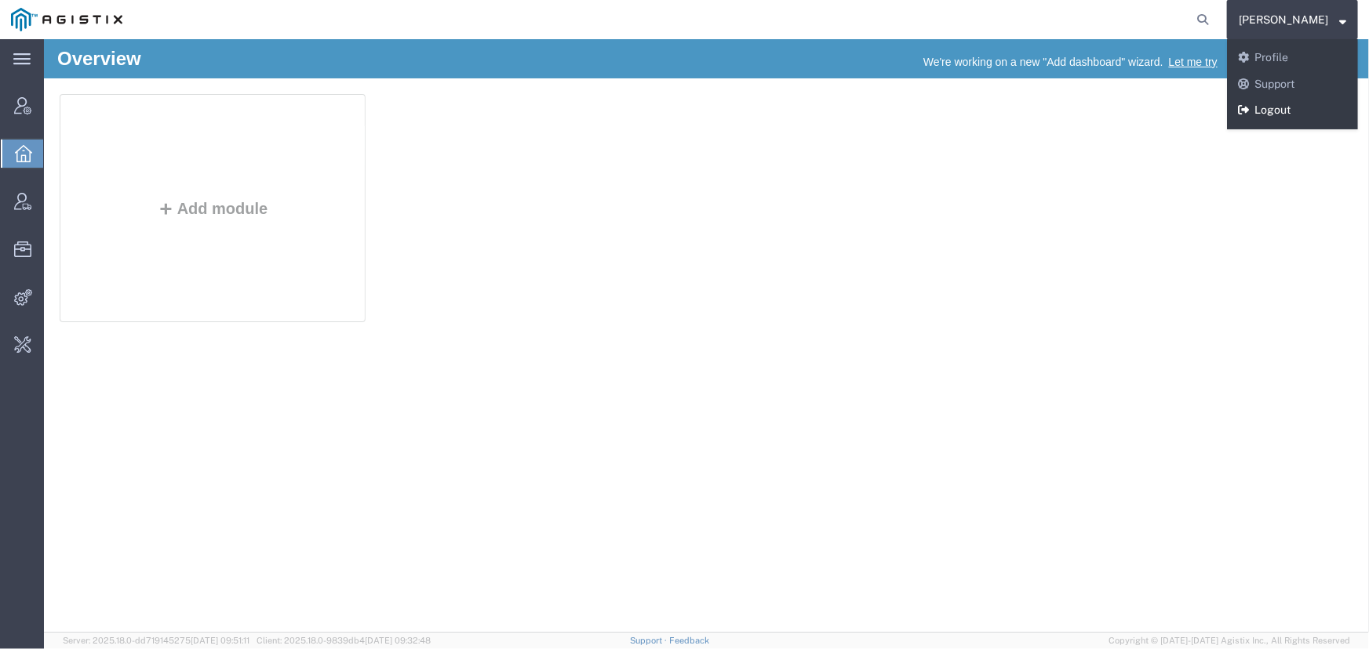
click at [1243, 104] on icon at bounding box center [1243, 109] width 11 height 11
